Goal: Transaction & Acquisition: Obtain resource

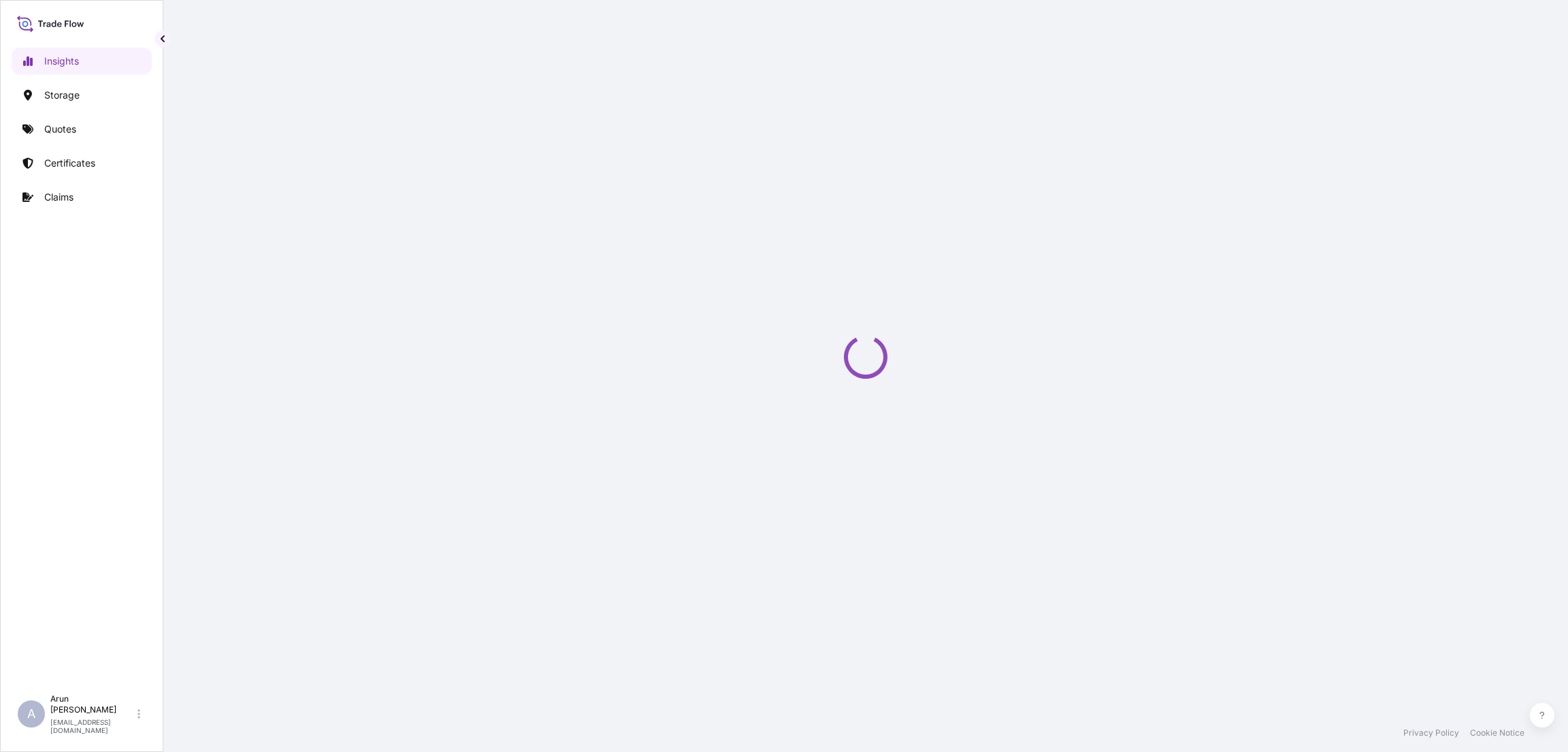
select select "2025"
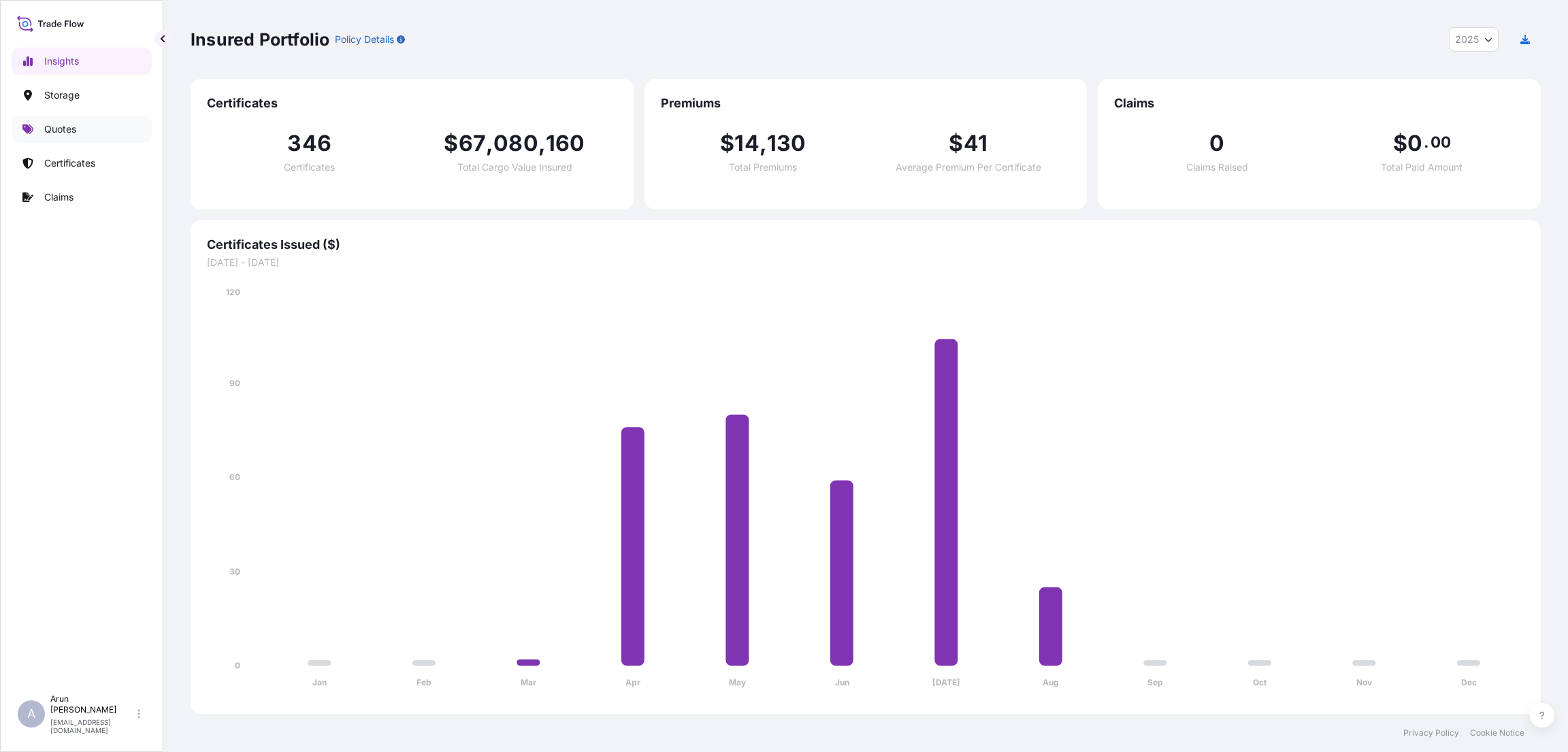
click at [70, 122] on p "Quotes" at bounding box center [60, 129] width 32 height 13
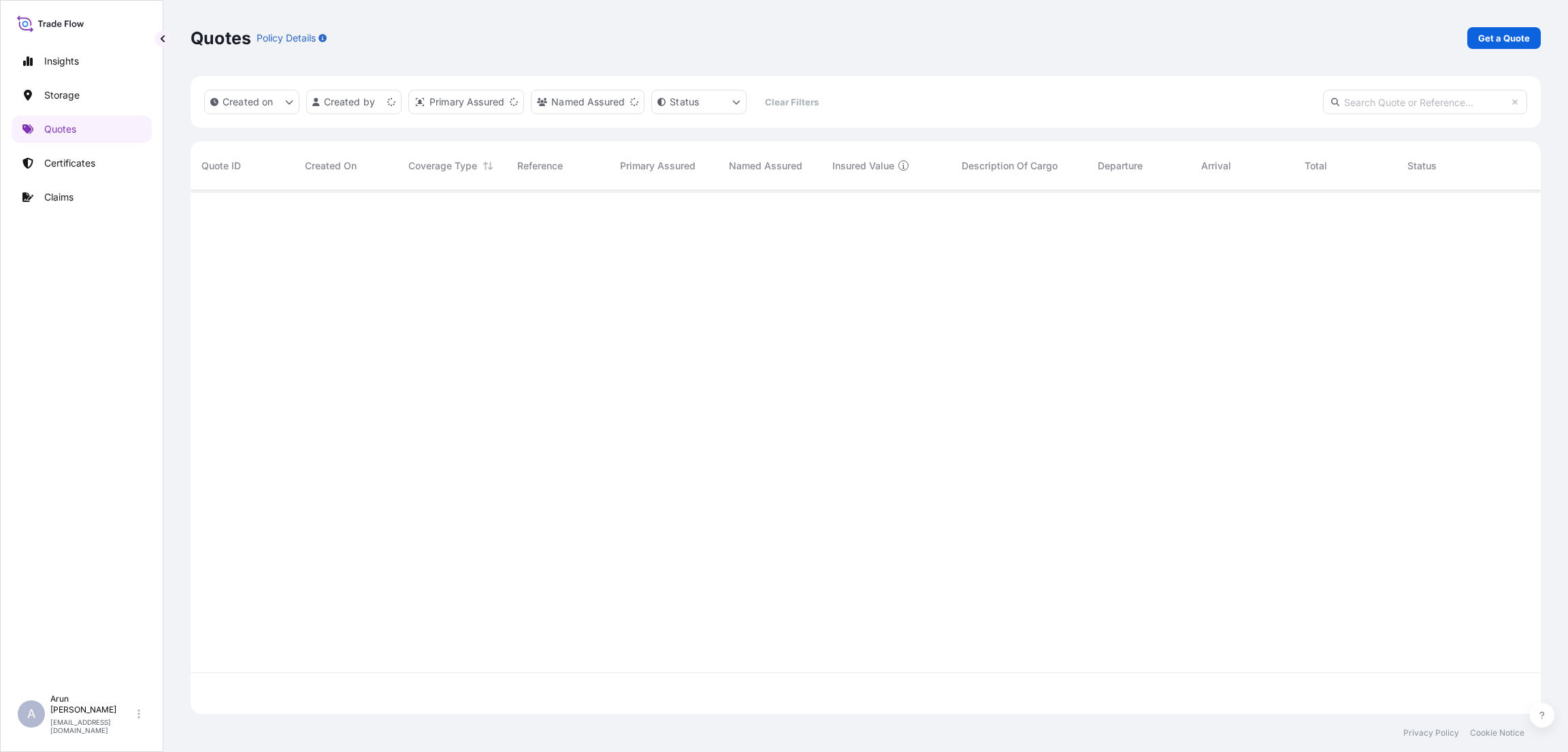
scroll to position [516, 1335]
click at [1510, 46] on link "Get a Quote" at bounding box center [1504, 38] width 74 height 22
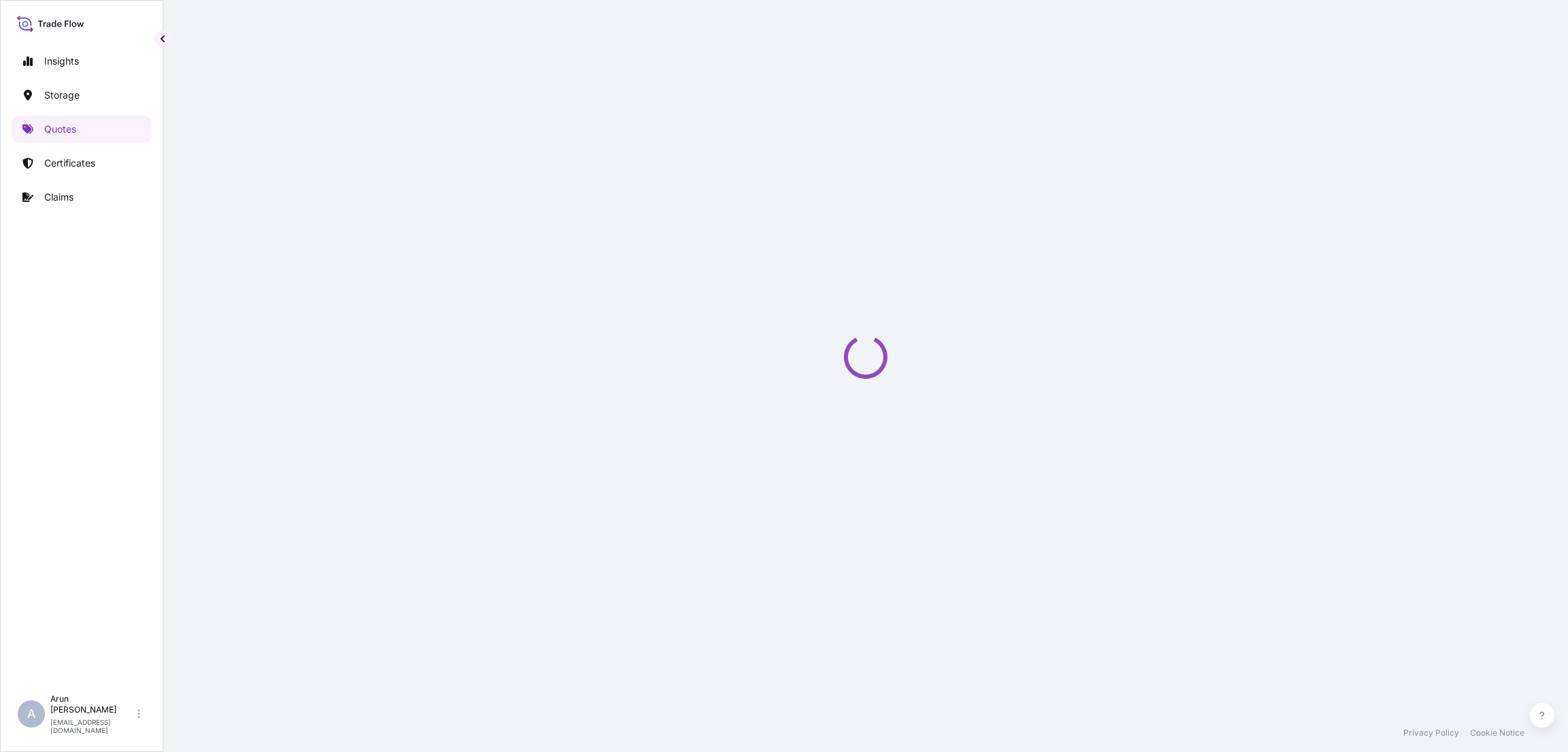
select select "Road / [GEOGRAPHIC_DATA]"
select select "Water"
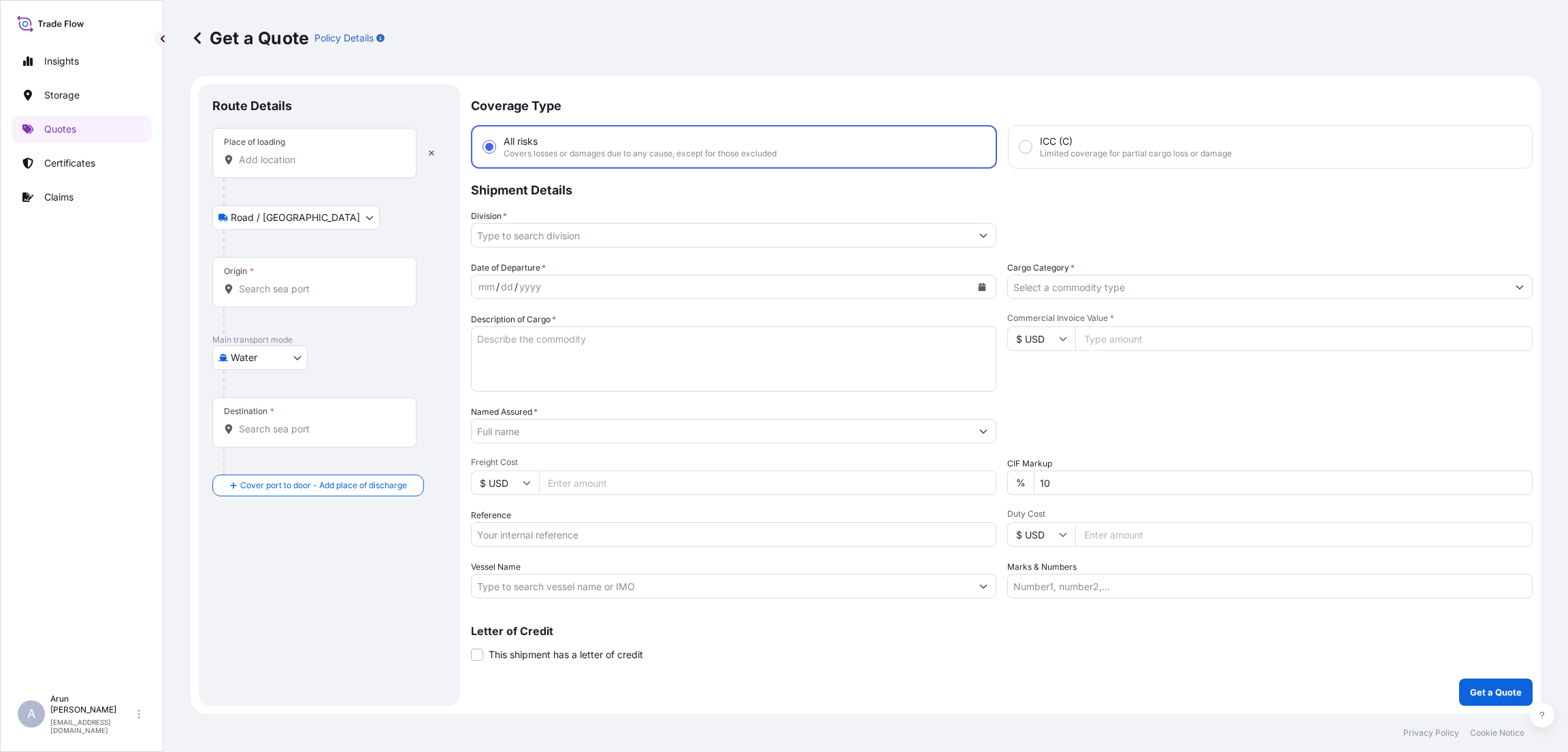
click at [330, 164] on input "Place of loading" at bounding box center [318, 160] width 160 height 13
click at [398, 100] on div "Route Details" at bounding box center [330, 113] width 234 height 30
click at [277, 161] on input "Place of loading" at bounding box center [318, 160] width 160 height 13
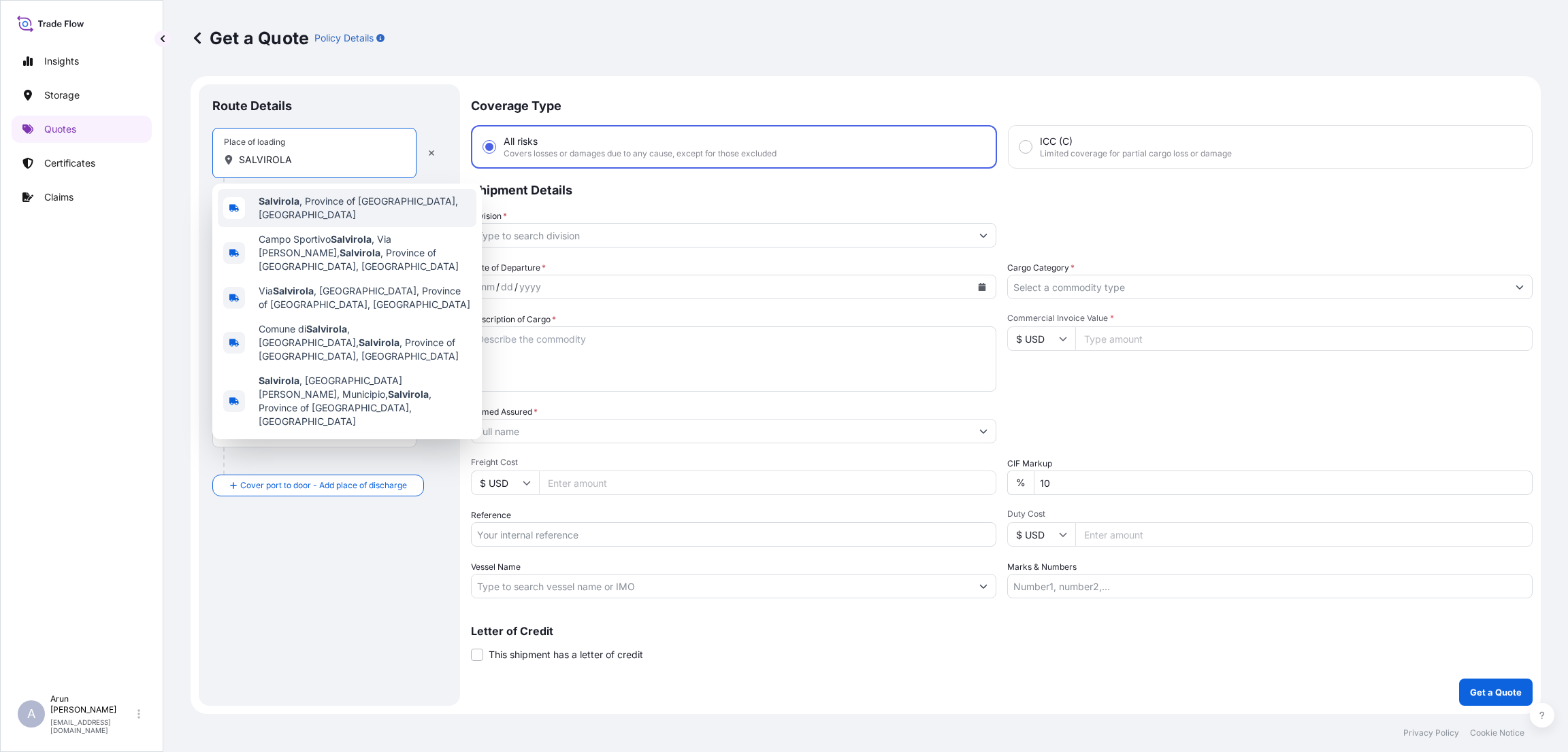
click at [334, 203] on span "[GEOGRAPHIC_DATA] , Province of [GEOGRAPHIC_DATA], [GEOGRAPHIC_DATA]" at bounding box center [364, 208] width 213 height 27
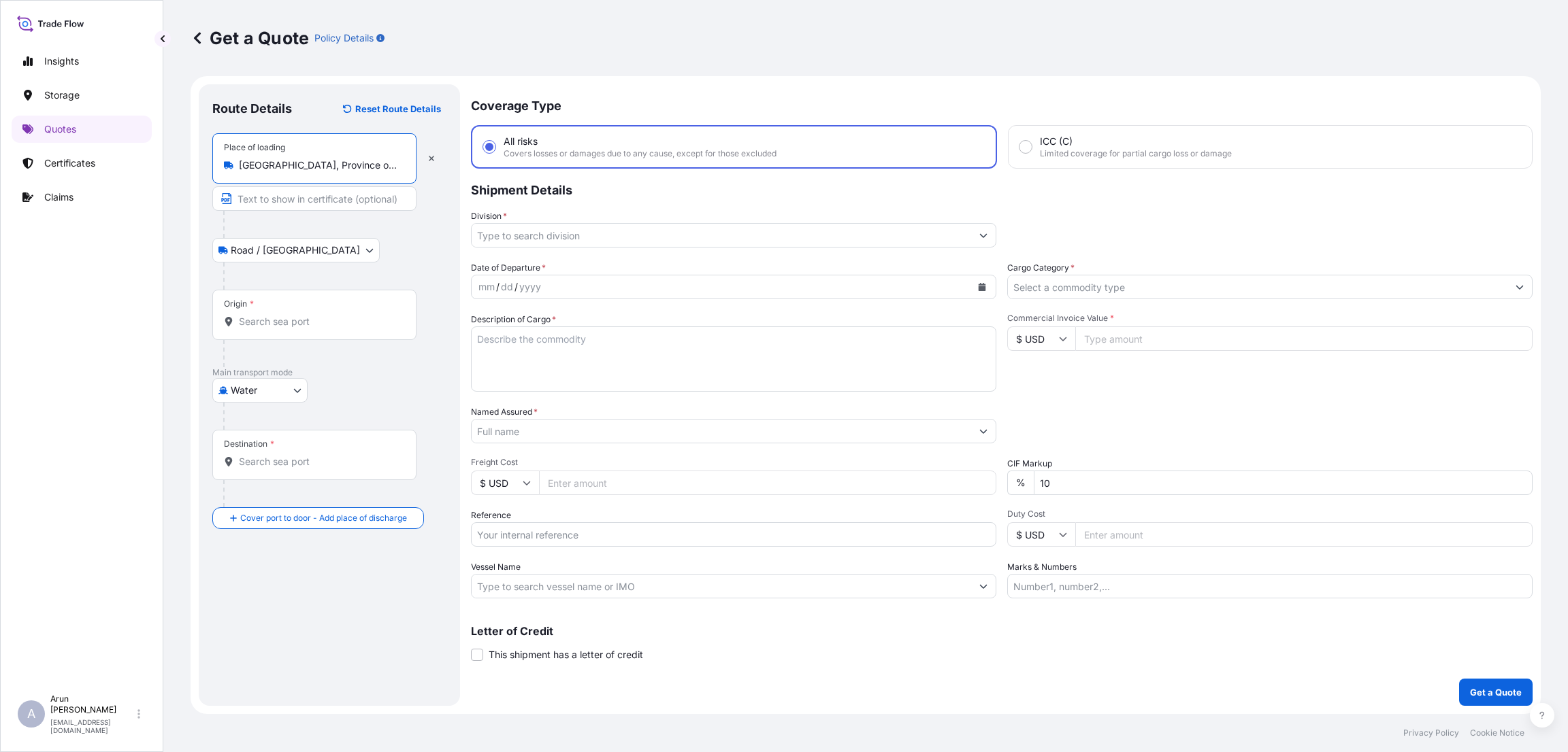
type input "[GEOGRAPHIC_DATA], Province of [GEOGRAPHIC_DATA], [GEOGRAPHIC_DATA]"
click at [247, 198] on input "Text to appear on certificate" at bounding box center [315, 198] width 204 height 24
type input "VISCAT FULGOR SRL,TECNO AZZURRA S R L"
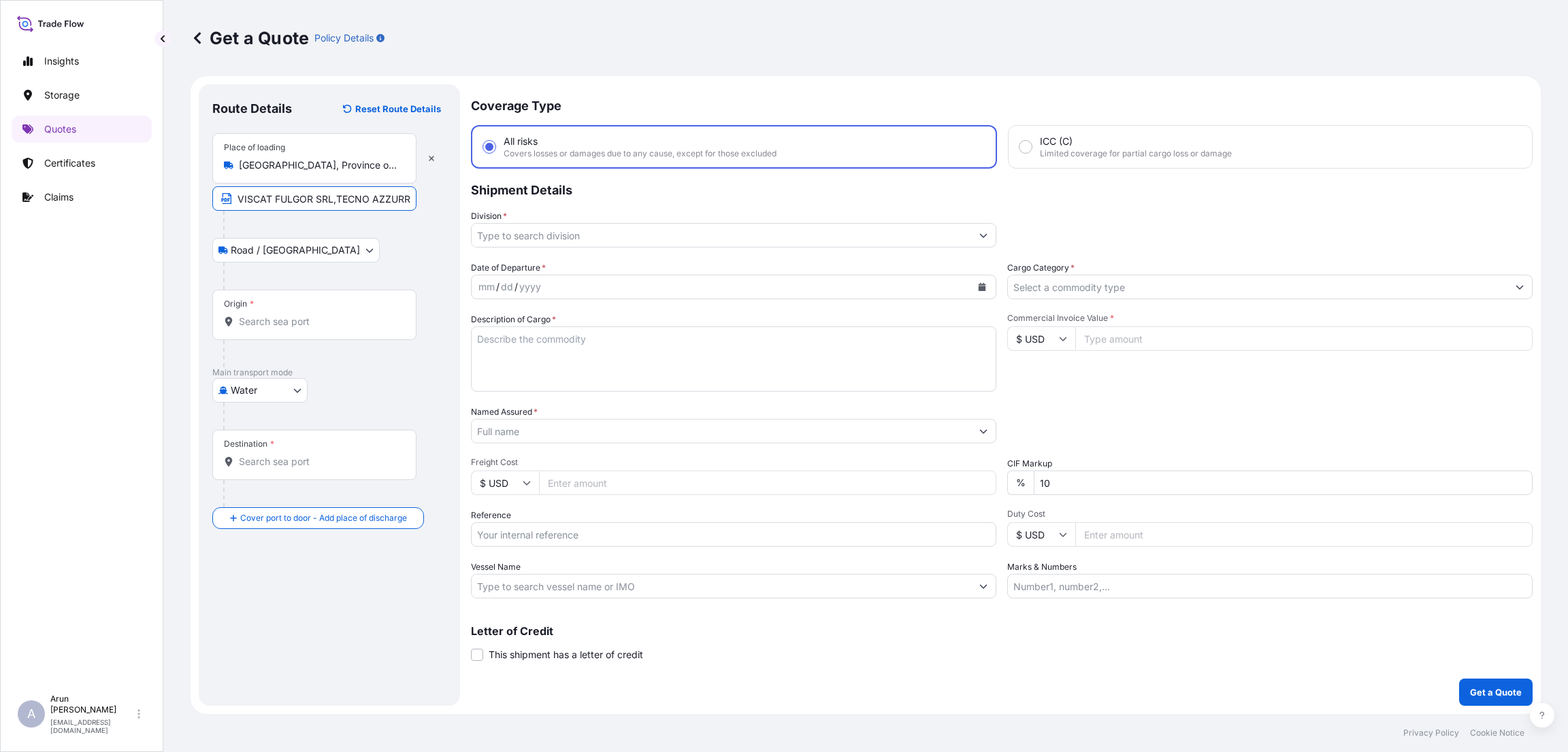
click at [289, 325] on input "Origin *" at bounding box center [318, 321] width 160 height 13
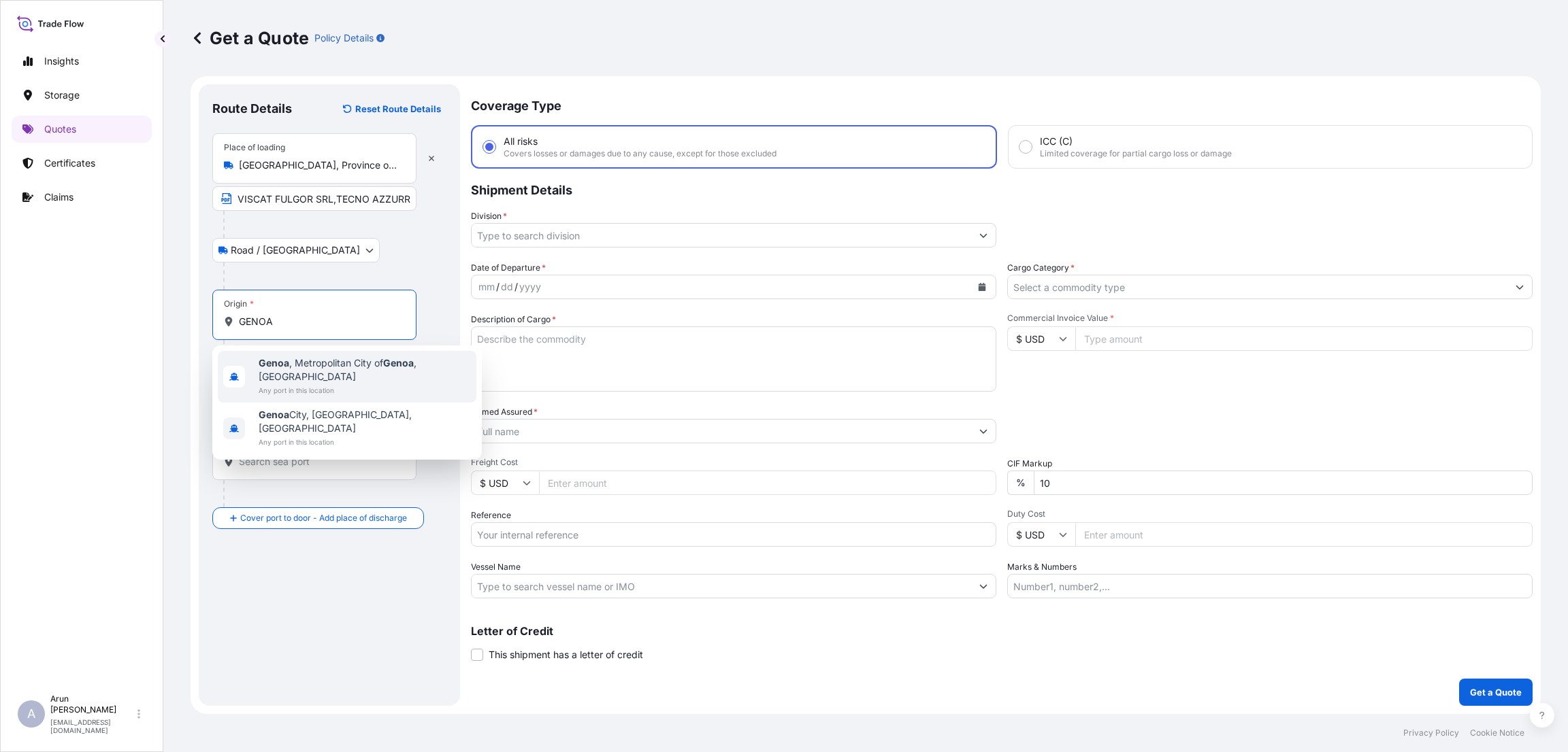
click at [394, 384] on span "Any port in this location" at bounding box center [364, 390] width 213 height 13
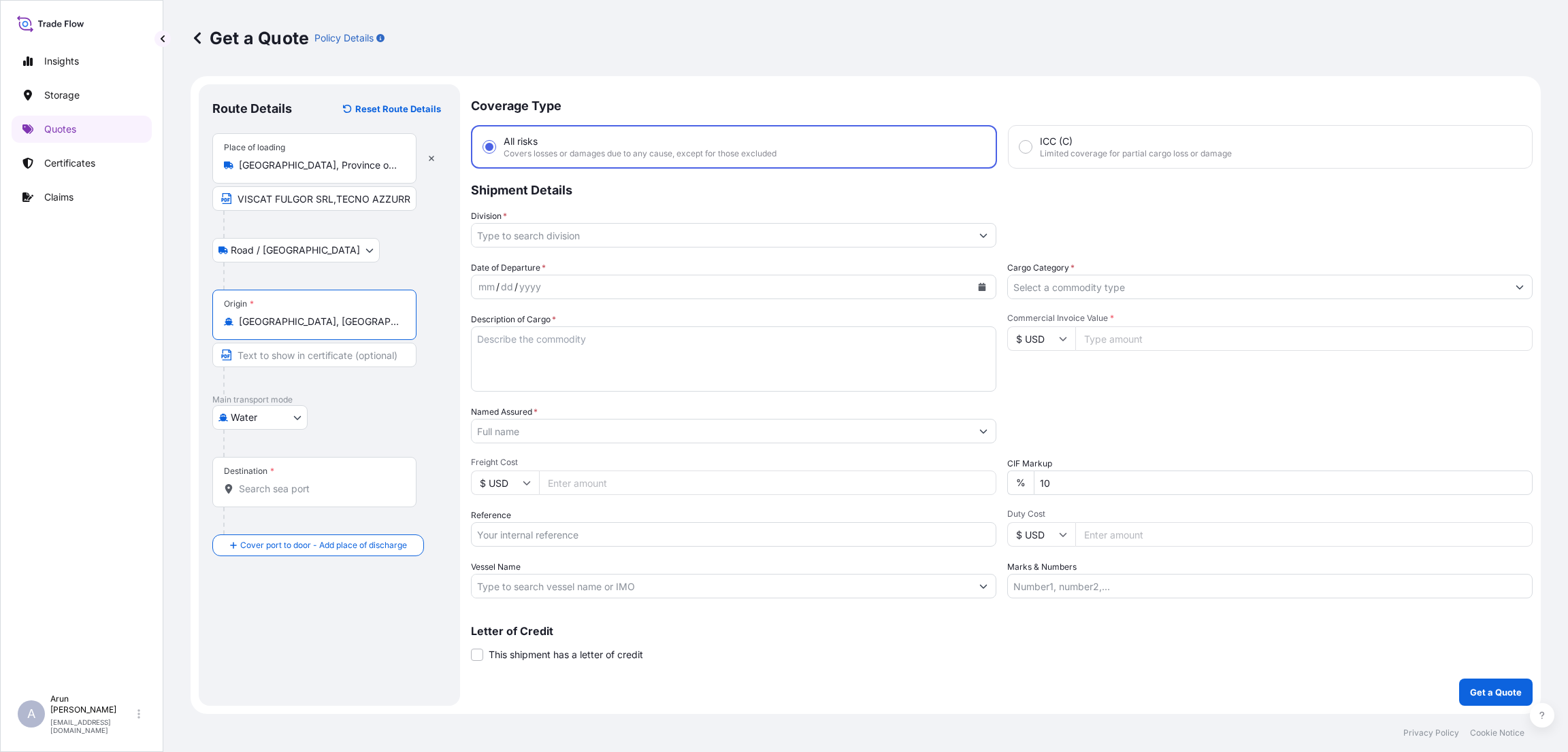
type input "[GEOGRAPHIC_DATA], [GEOGRAPHIC_DATA] of [GEOGRAPHIC_DATA], [GEOGRAPHIC_DATA]"
click at [271, 494] on input "Destination *" at bounding box center [318, 489] width 160 height 13
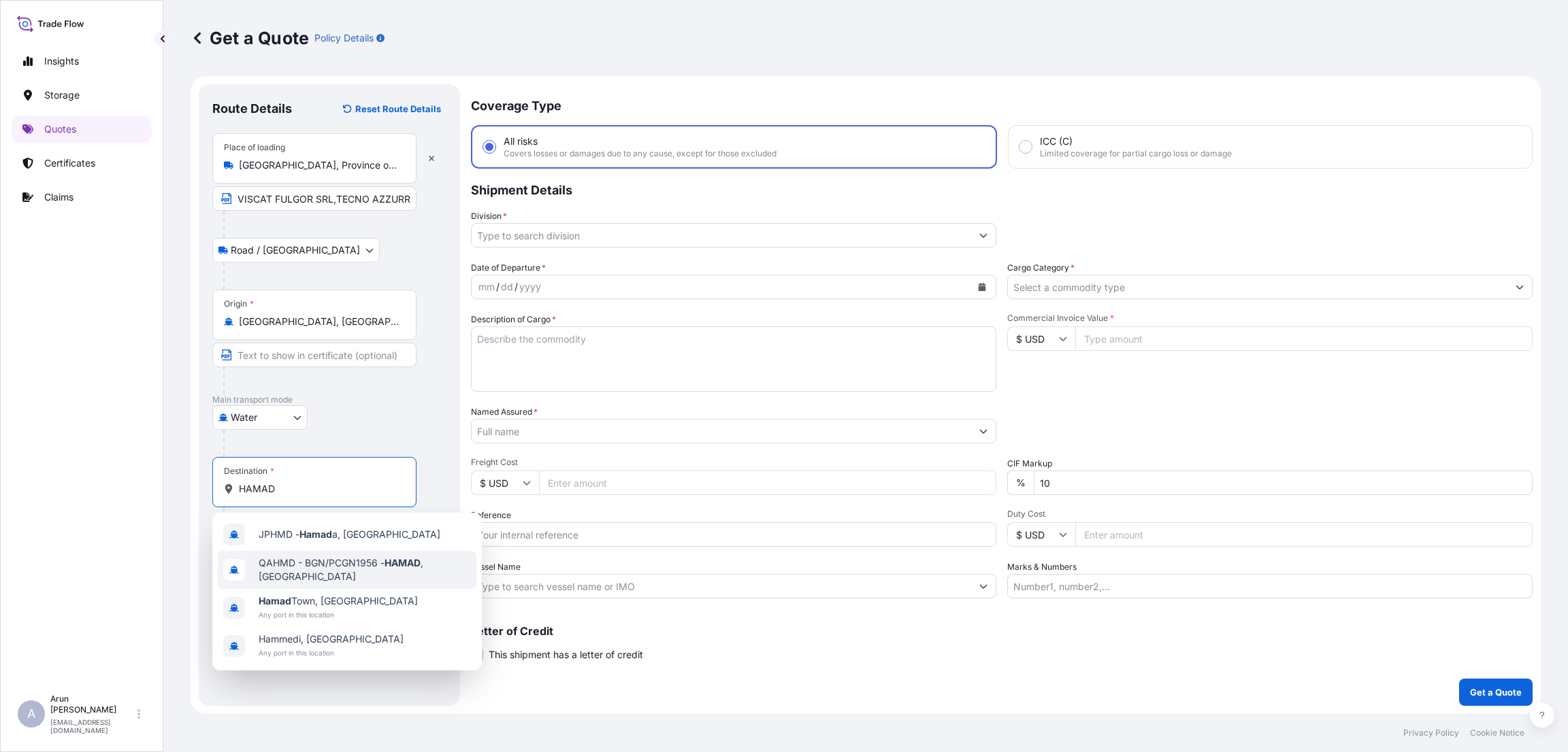
click at [322, 569] on span "QAHMD - BGN/PCGN1956 - HAMAD , [GEOGRAPHIC_DATA]" at bounding box center [364, 570] width 213 height 27
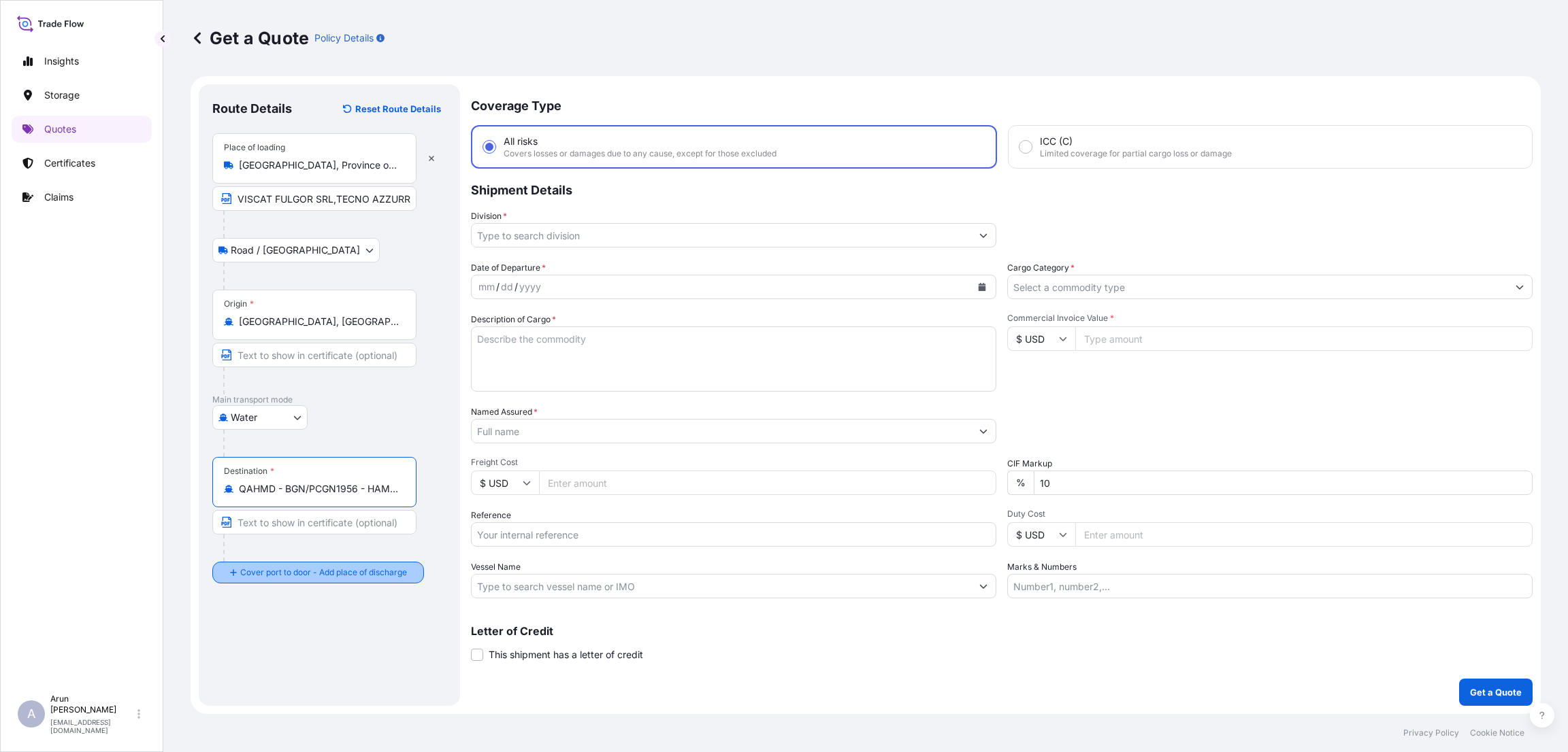
type input "QAHMD - BGN/PCGN1956 - HAMAD, [GEOGRAPHIC_DATA]"
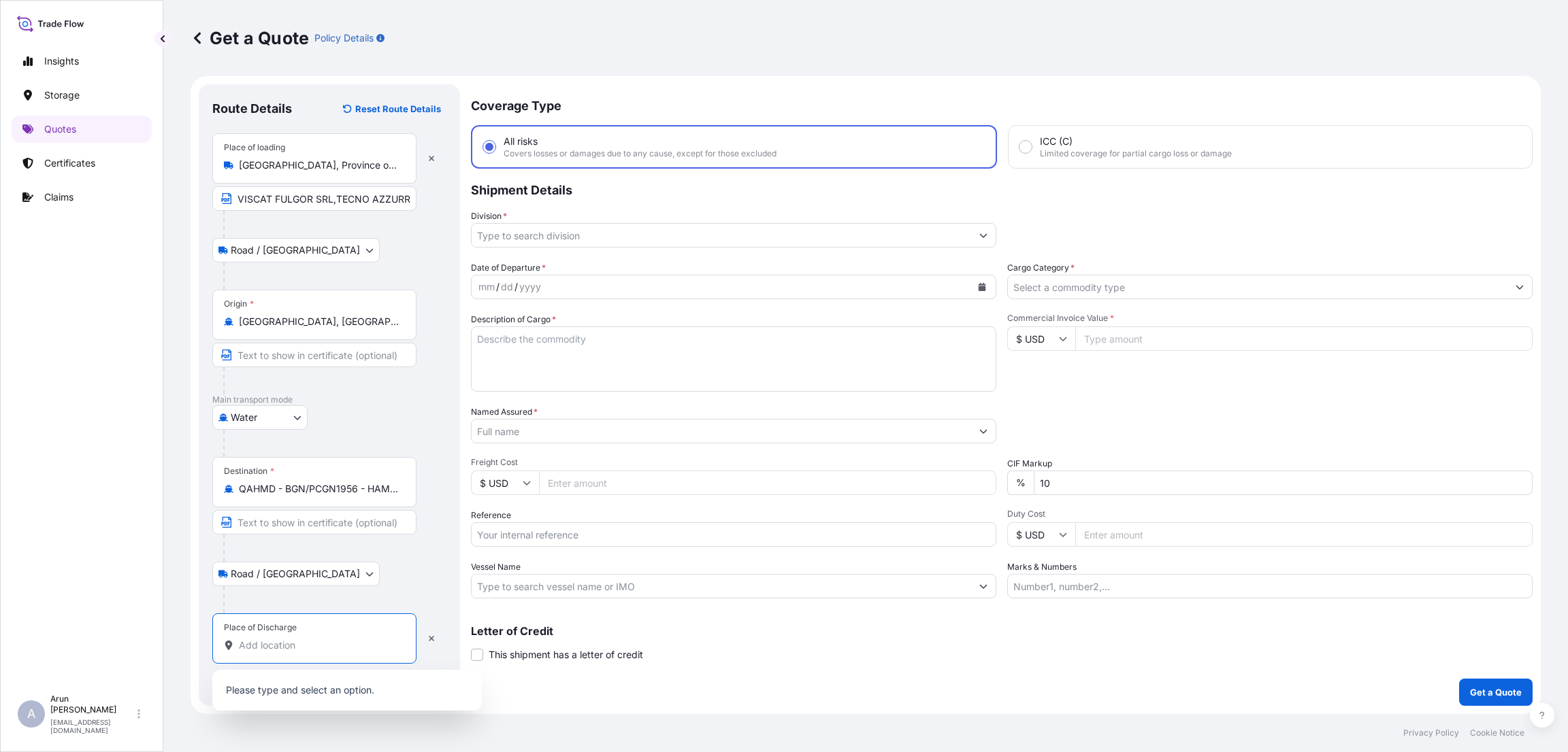
click at [256, 649] on input "Place of Discharge" at bounding box center [318, 645] width 160 height 13
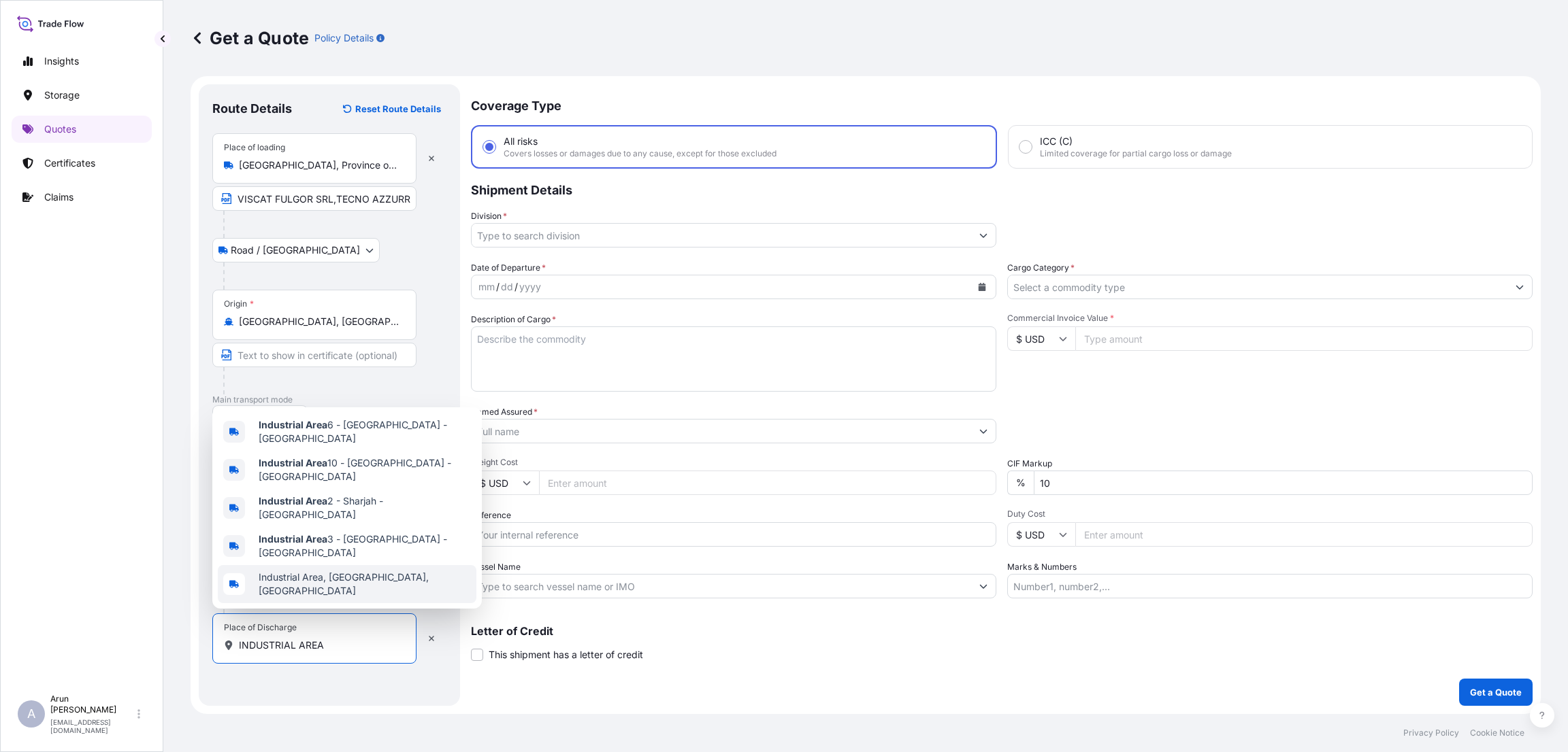
click at [360, 585] on span "Industrial Area, [GEOGRAPHIC_DATA], [GEOGRAPHIC_DATA]" at bounding box center [364, 584] width 213 height 27
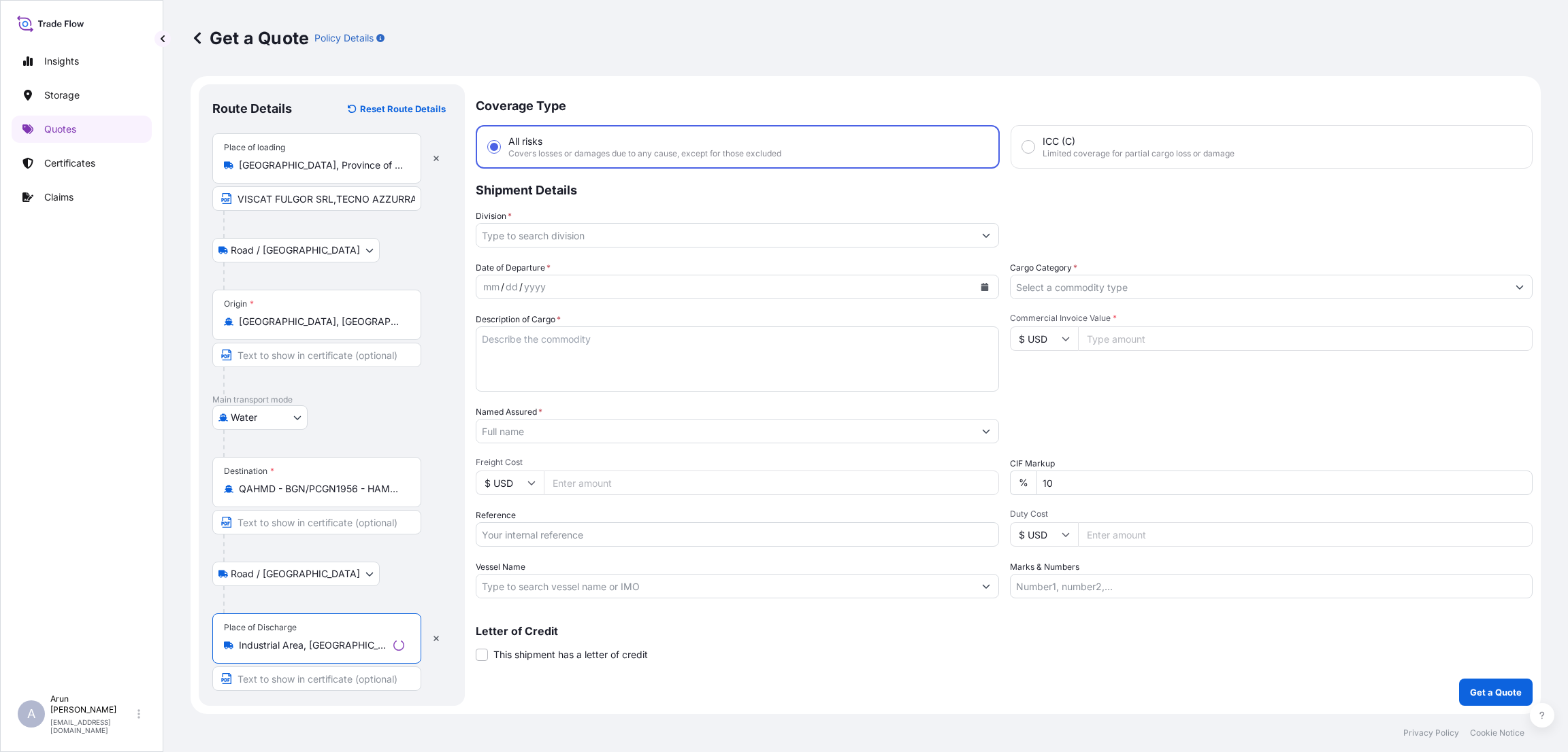
type input "Industrial Area, [GEOGRAPHIC_DATA], [GEOGRAPHIC_DATA]"
click at [316, 683] on input "Text to appear on certificate" at bounding box center [315, 679] width 204 height 24
type input "SIMCO INDUSTRIAL MACHINERY TRD CO LTD"
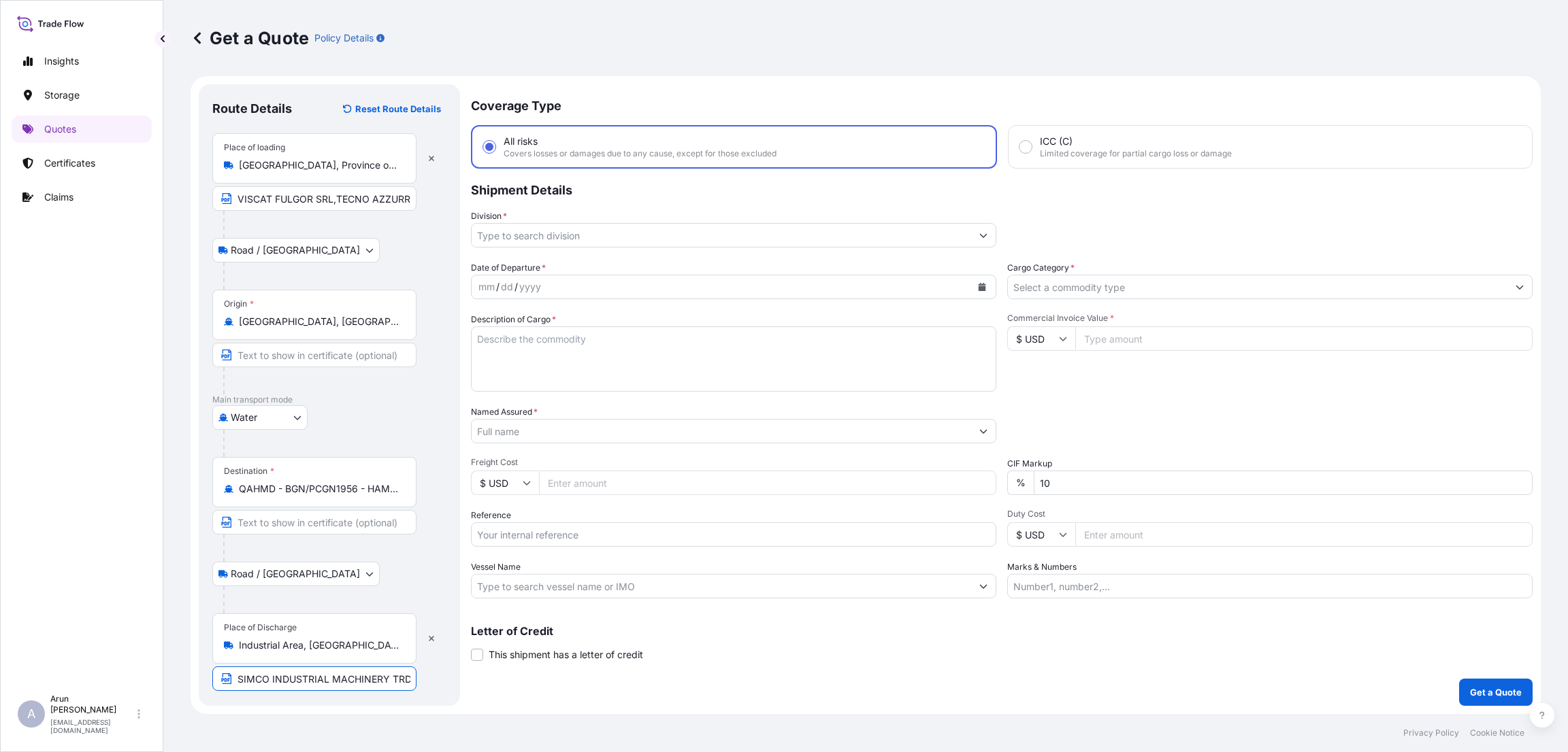
click at [439, 675] on div "Place of Discharge Industrial Area, [GEOGRAPHIC_DATA], [GEOGRAPHIC_DATA] SIMCO …" at bounding box center [330, 652] width 234 height 77
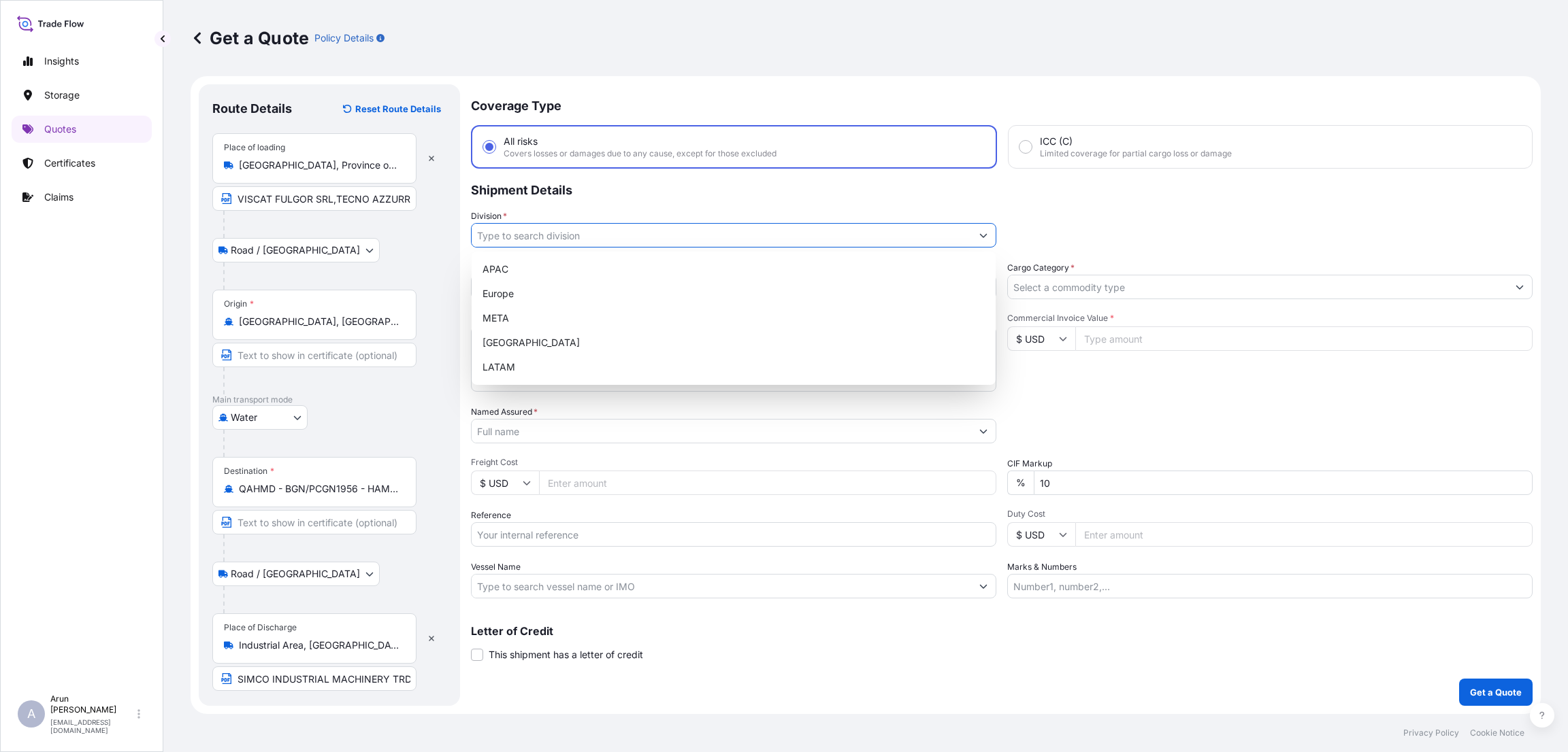
click at [561, 230] on input "Division *" at bounding box center [722, 235] width 499 height 24
click at [561, 311] on div "META" at bounding box center [733, 318] width 513 height 24
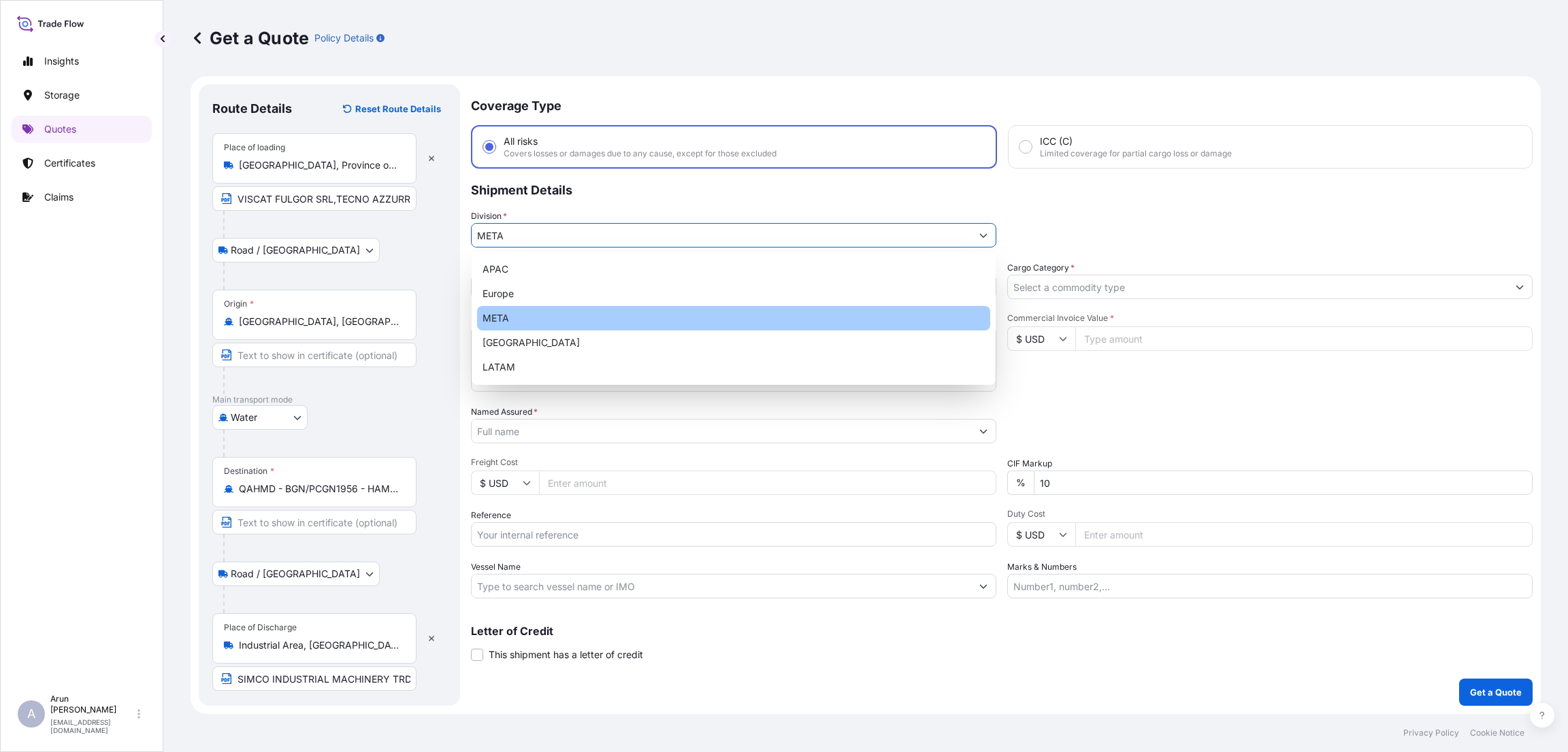
type input "META"
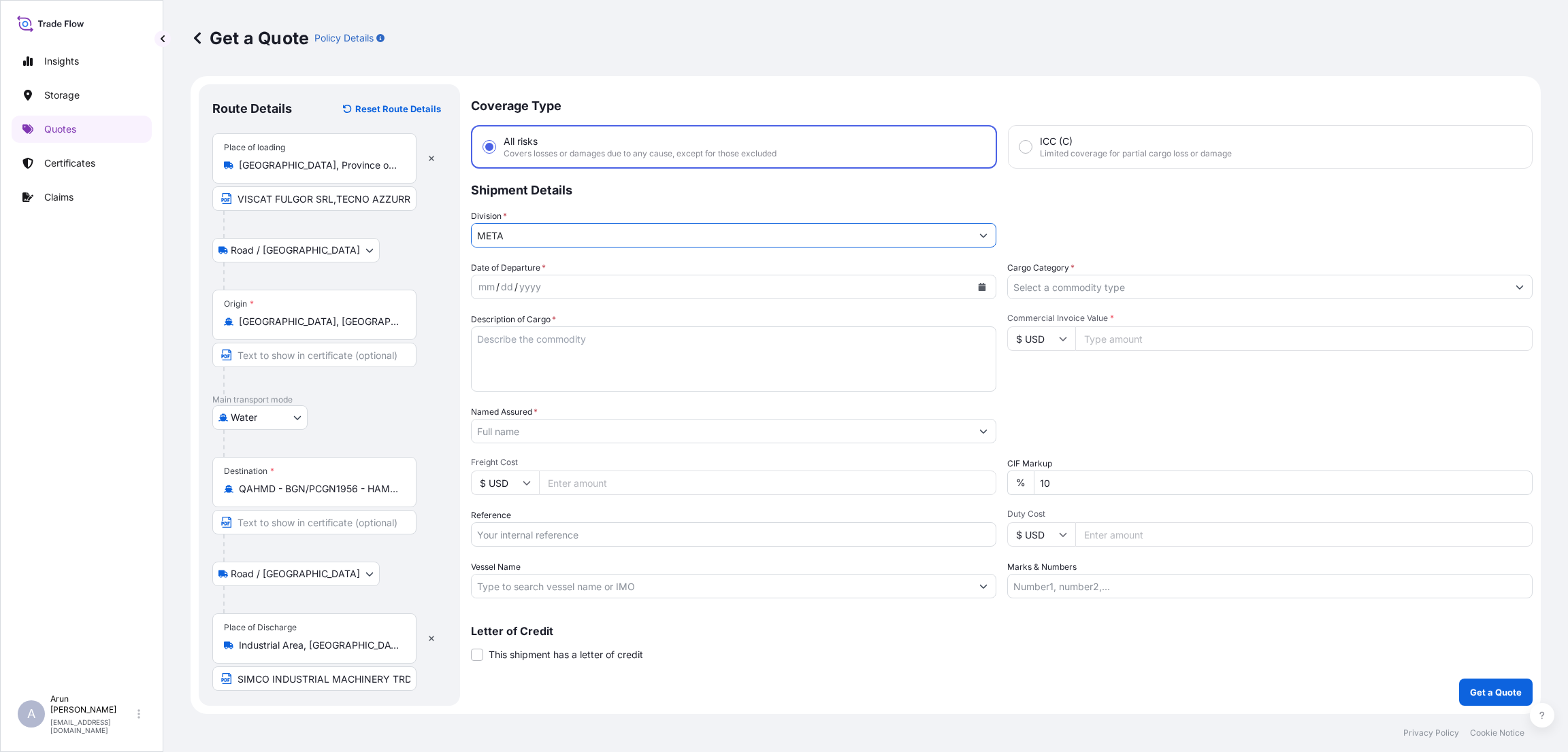
click at [561, 285] on div "mm / dd / yyyy" at bounding box center [722, 287] width 499 height 24
click at [978, 287] on icon "Calendar" at bounding box center [982, 287] width 7 height 8
click at [597, 428] on div "14" at bounding box center [597, 426] width 24 height 24
click at [555, 344] on textarea "Description of Cargo *" at bounding box center [733, 359] width 526 height 66
type textarea "FLAT SURFACE [MEDICAL_DATA],AIR FILTERING MACHINERY"
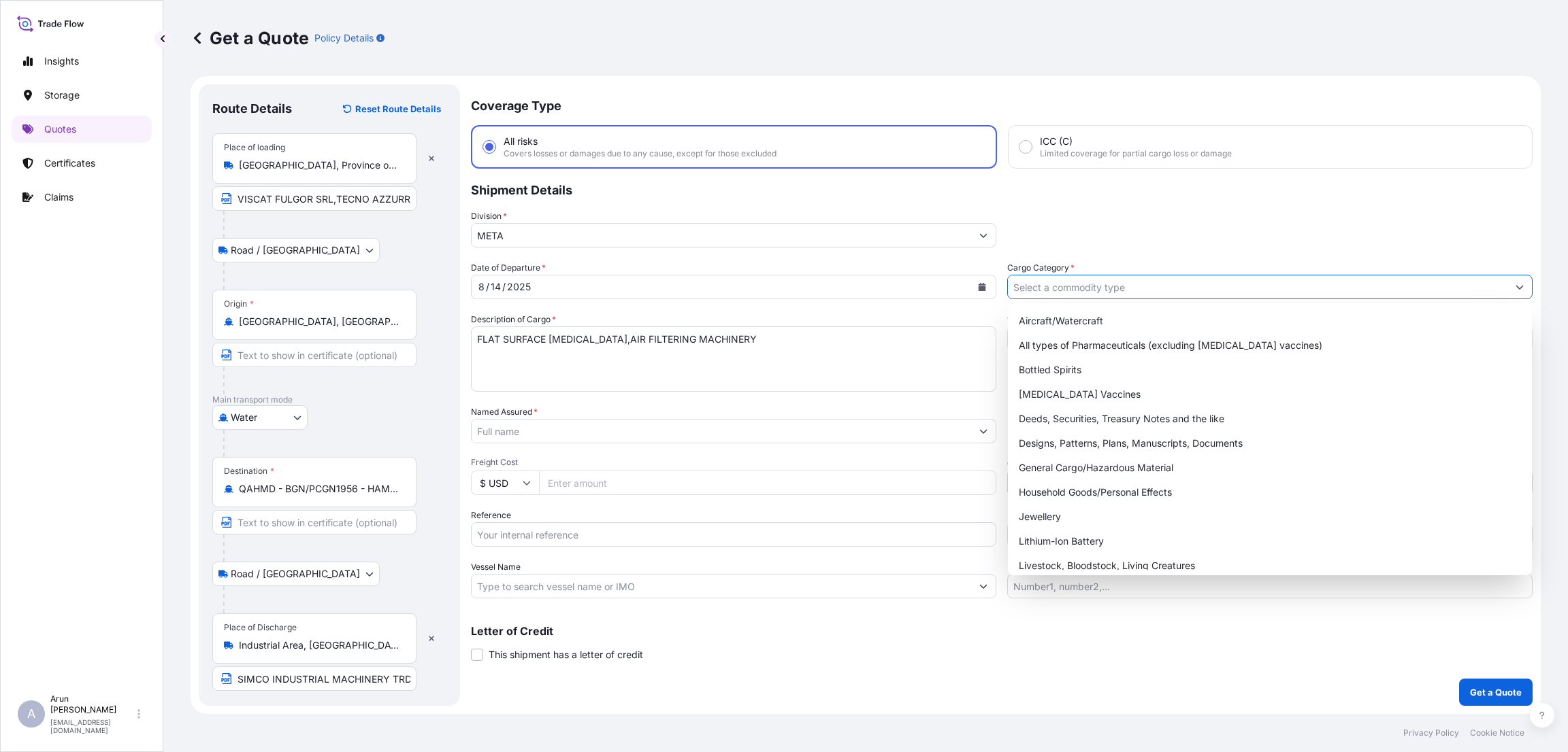
click at [1073, 277] on input "Cargo Category *" at bounding box center [1257, 287] width 499 height 24
click at [1089, 468] on div "General Cargo/Hazardous Material" at bounding box center [1269, 468] width 513 height 24
type input "General Cargo/Hazardous Material"
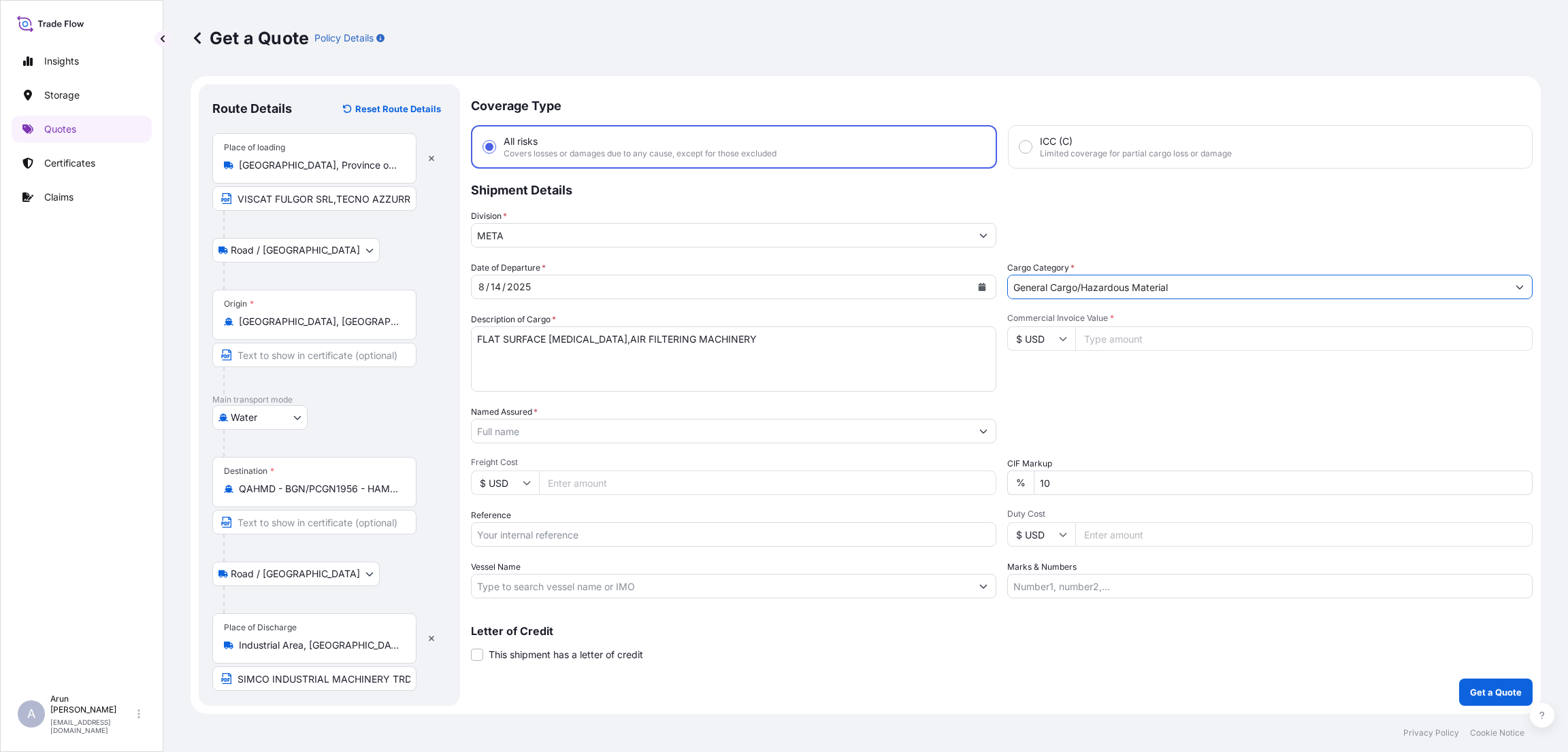
click at [581, 431] on input "Named Assured *" at bounding box center [722, 431] width 499 height 24
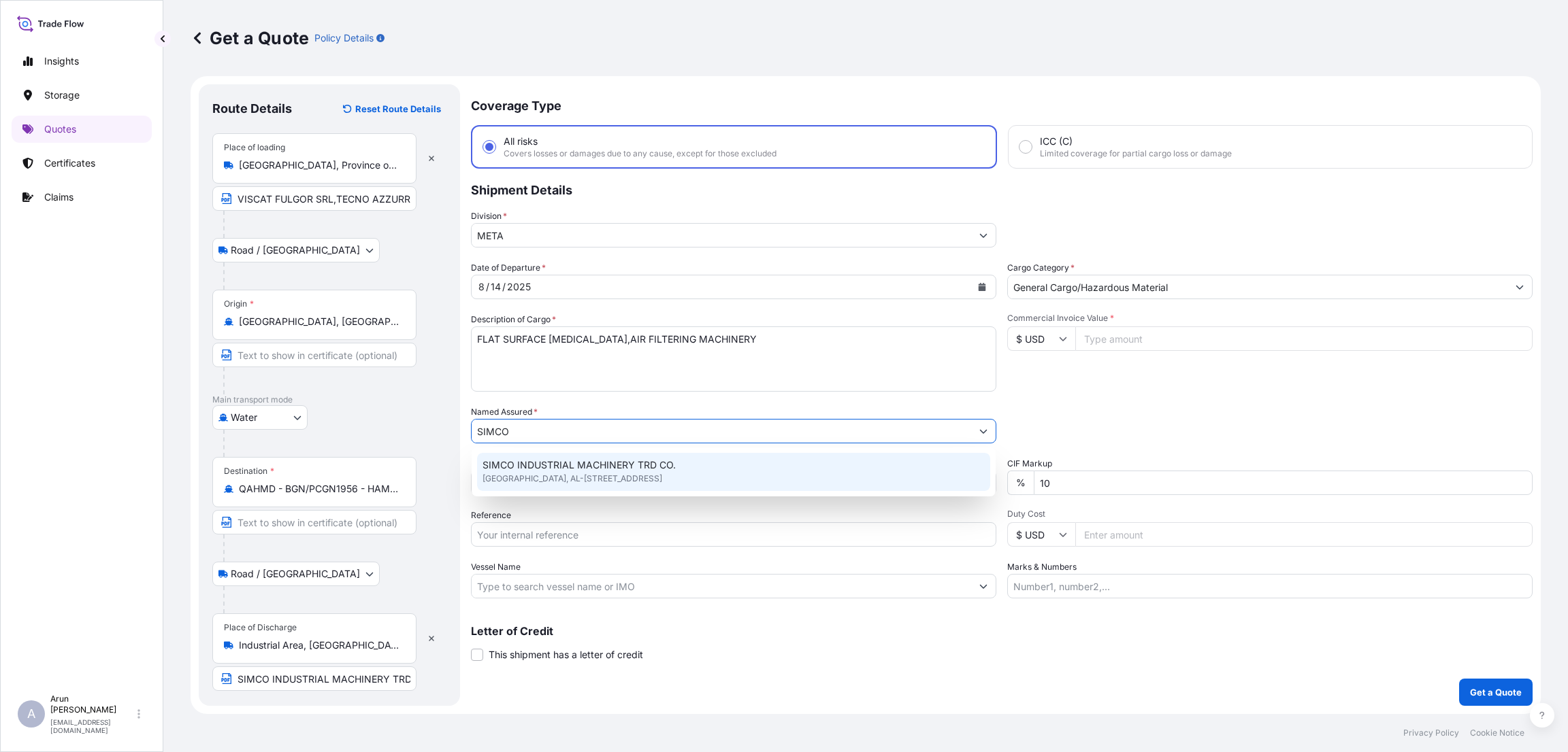
click at [585, 469] on span "SIMCO INDUSTRIAL MACHINERY TRD CO." at bounding box center [579, 464] width 194 height 13
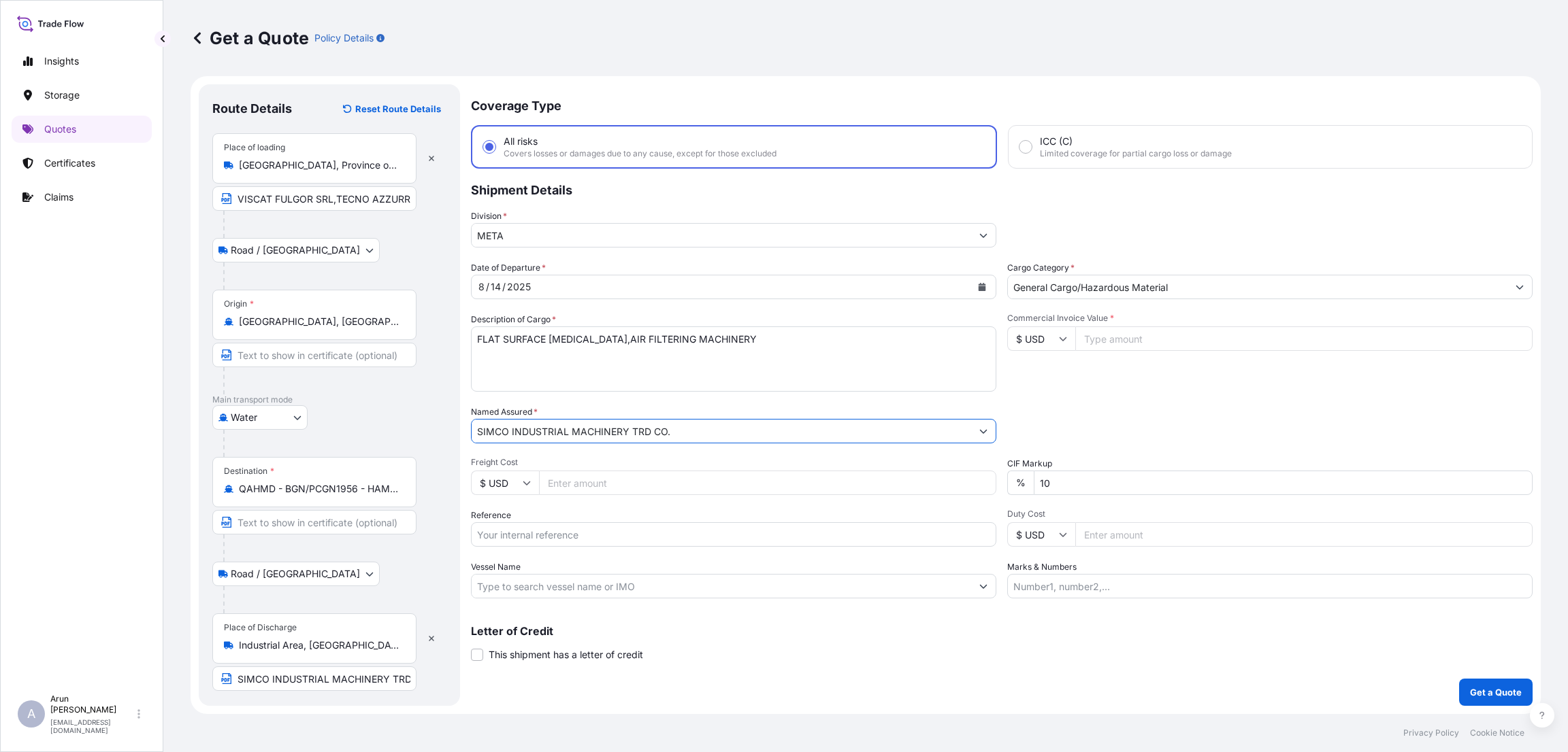
type input "SIMCO INDUSTRIAL MACHINERY TRD CO."
click at [1116, 336] on input "Commercial Invoice Value *" at bounding box center [1304, 338] width 458 height 24
type input "14872"
drag, startPoint x: 1059, startPoint y: 478, endPoint x: 1035, endPoint y: 487, distance: 25.6
click at [1035, 487] on input "10" at bounding box center [1283, 483] width 499 height 24
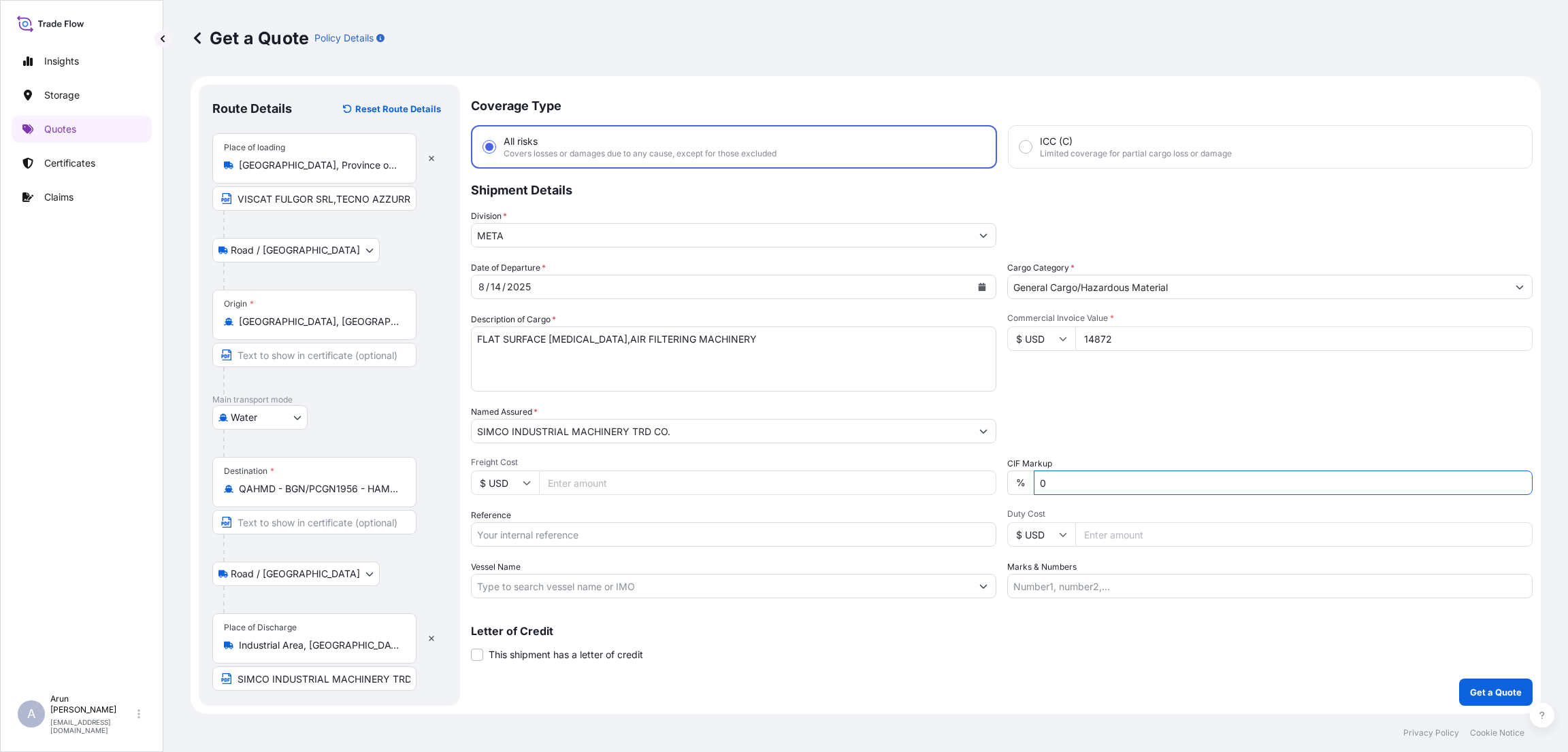
type input "0"
click at [582, 475] on input "Freight Cost" at bounding box center [767, 483] width 458 height 24
type input "525"
click at [575, 532] on input "Reference" at bounding box center [733, 534] width 526 height 24
type input "QA1011044959"
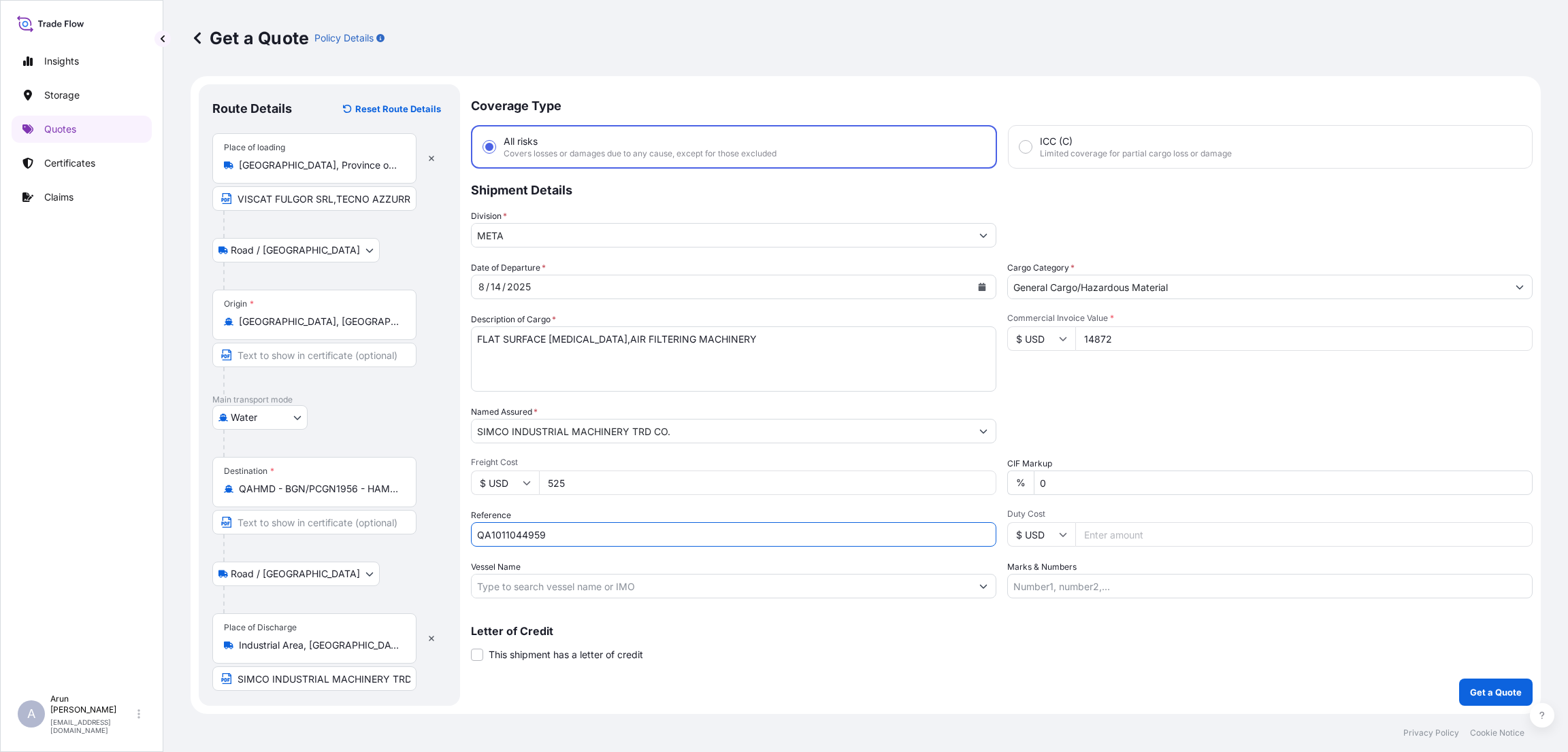
click at [675, 592] on input "Vessel Name" at bounding box center [722, 586] width 499 height 24
click at [1099, 585] on input "Marks & Numbers" at bounding box center [1269, 586] width 526 height 24
click at [1257, 585] on input "INVOICE NUMBER:2510093,250072 DATE:[DATE] [DATE]" at bounding box center [1269, 586] width 526 height 24
click at [1267, 585] on input "INVOICE NUMBER:2510093,250072 DATE:[DATE], [DATE]" at bounding box center [1269, 586] width 526 height 24
type input "INVOICE NUMBER:2510093,250072 DATE:[DATE],[DATE]"
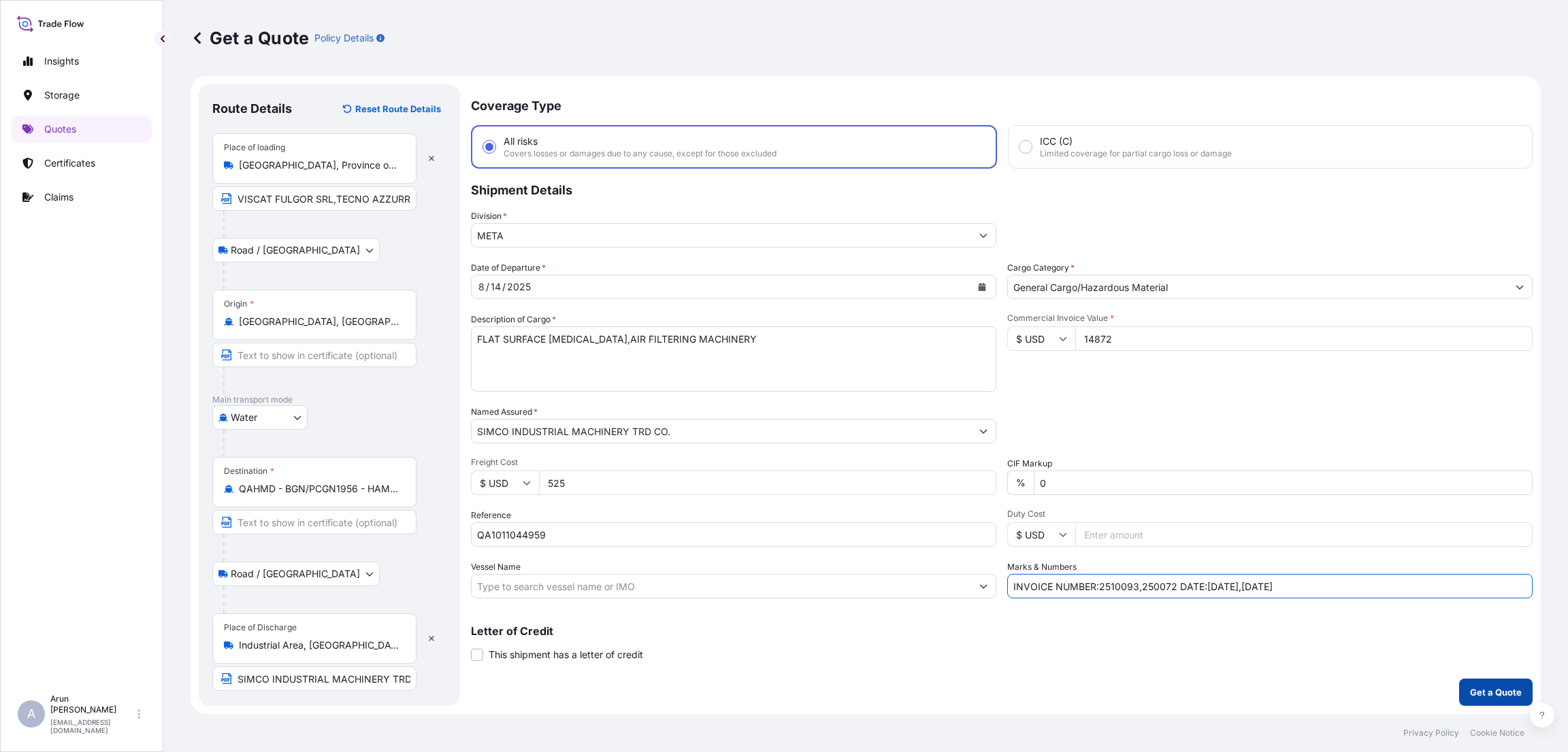
click at [1498, 685] on button "Get a Quote" at bounding box center [1495, 692] width 74 height 27
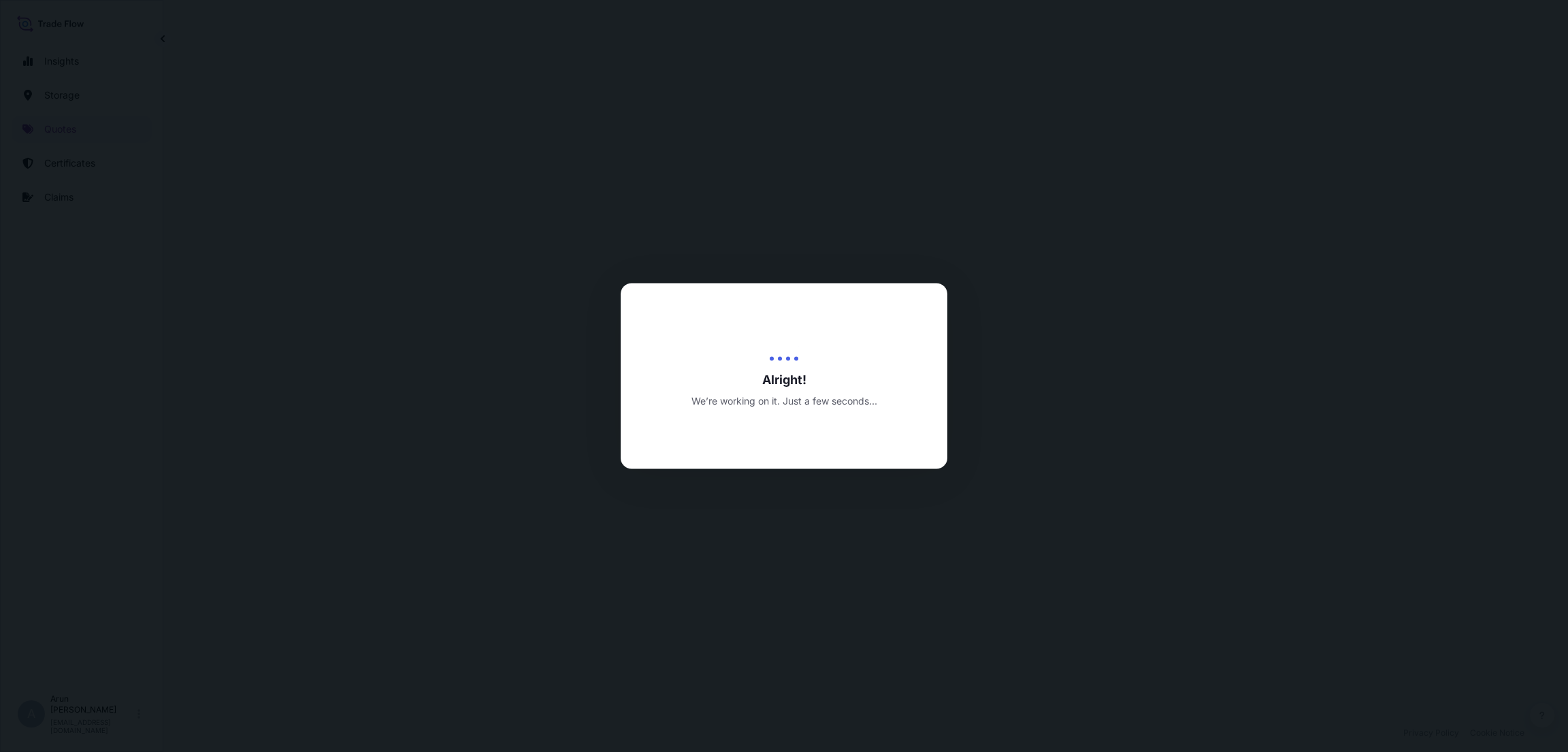
select select "Road / [GEOGRAPHIC_DATA]"
select select "Water"
select select "Road / [GEOGRAPHIC_DATA]"
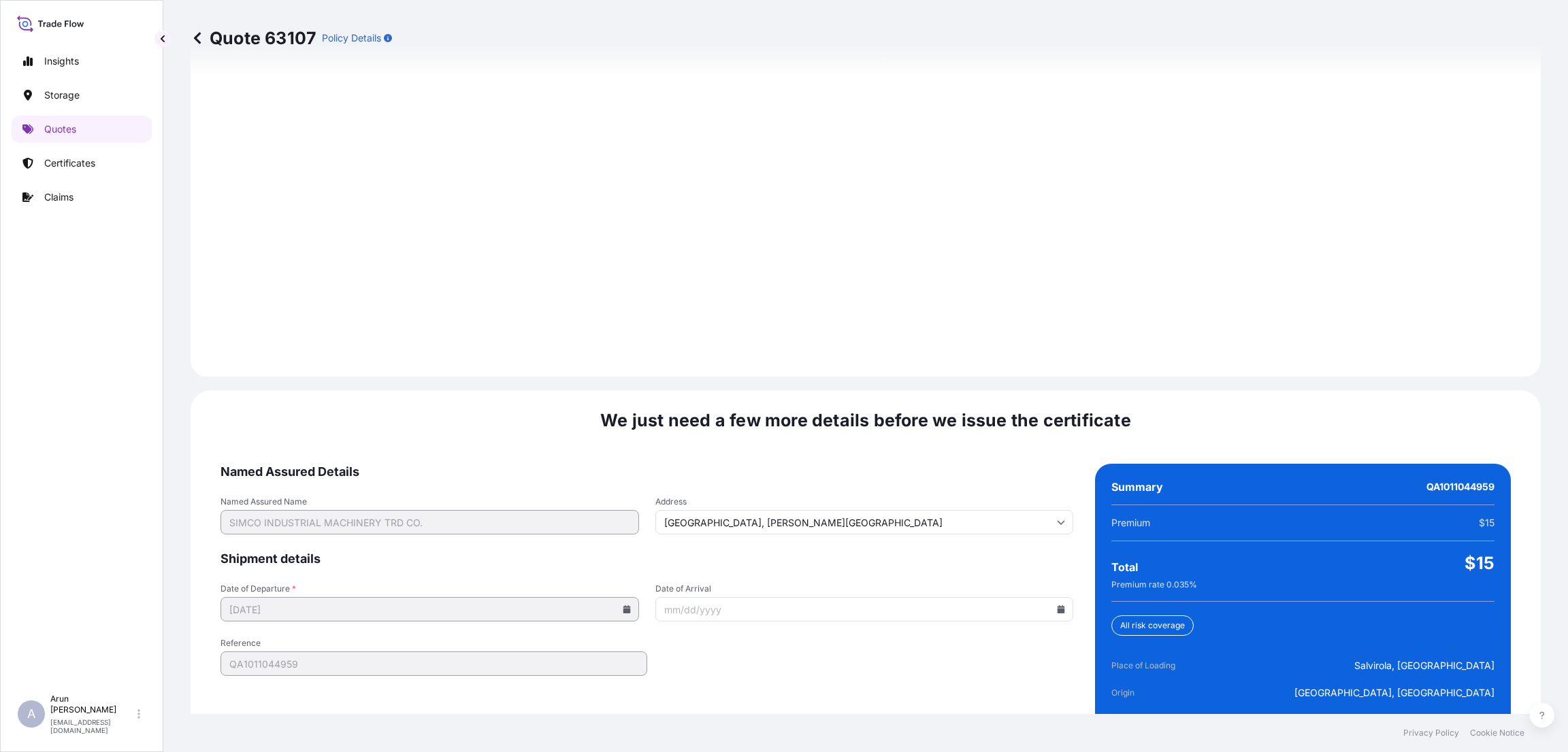
scroll to position [1936, 0]
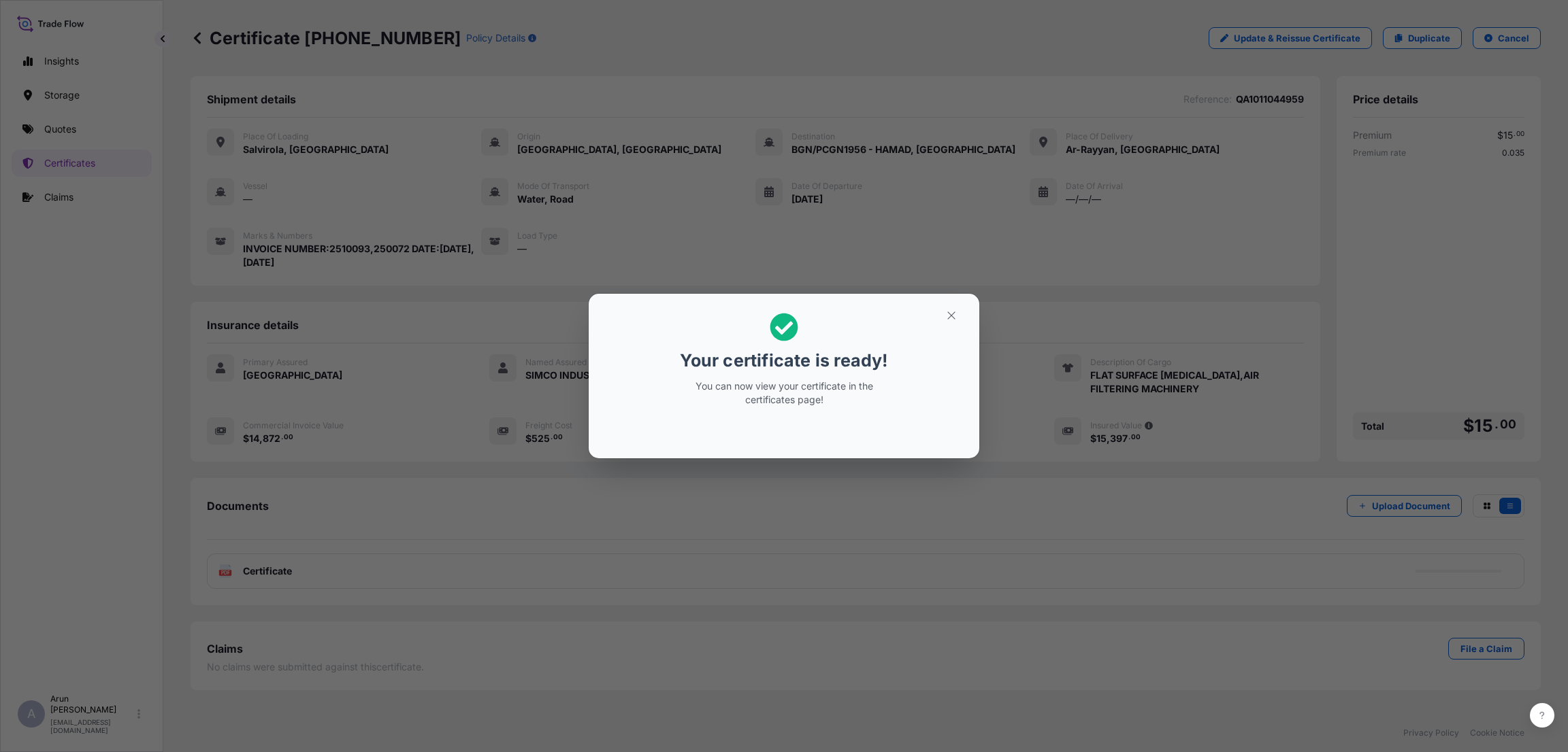
click at [1022, 494] on div "Your certificate is ready! You can now view your certificate in the certificate…" at bounding box center [784, 376] width 1568 height 752
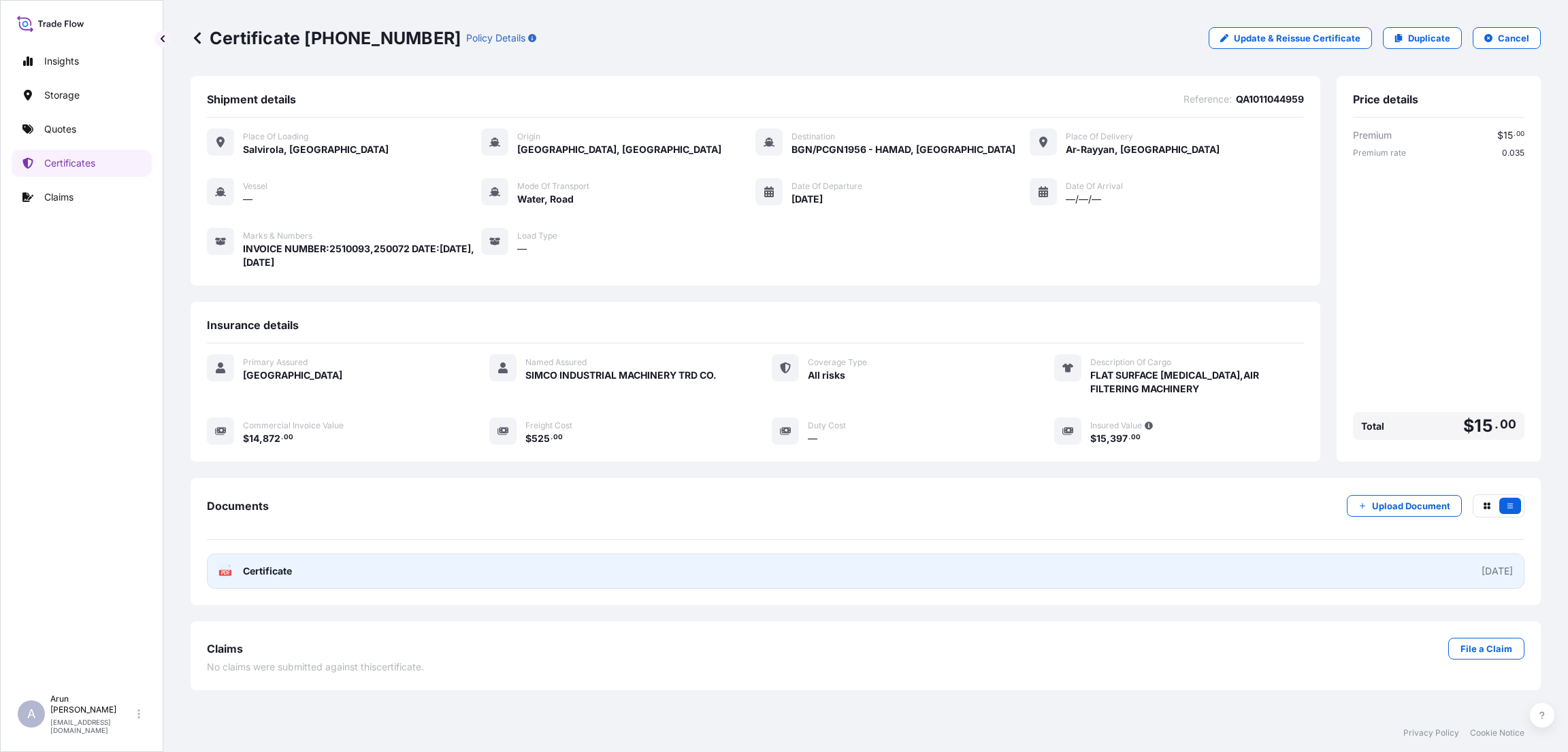
click at [327, 575] on link "PDF Certificate [DATE]" at bounding box center [865, 571] width 1317 height 36
